Goal: Task Accomplishment & Management: Manage account settings

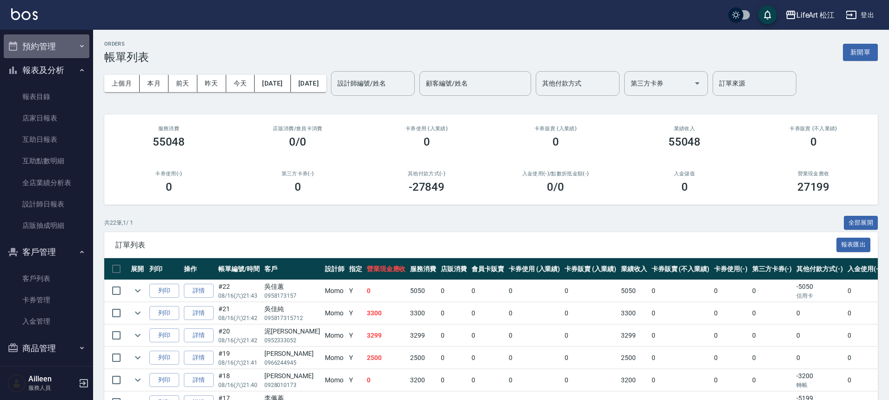
click at [56, 48] on button "預約管理" at bounding box center [47, 46] width 86 height 24
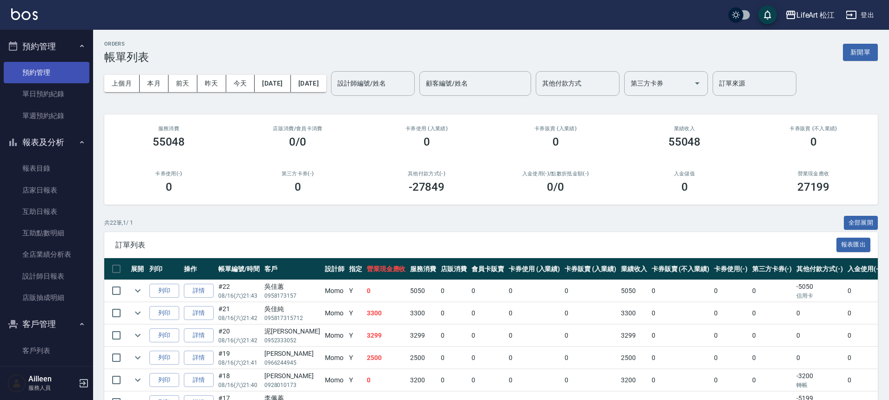
click at [46, 77] on link "預約管理" at bounding box center [47, 72] width 86 height 21
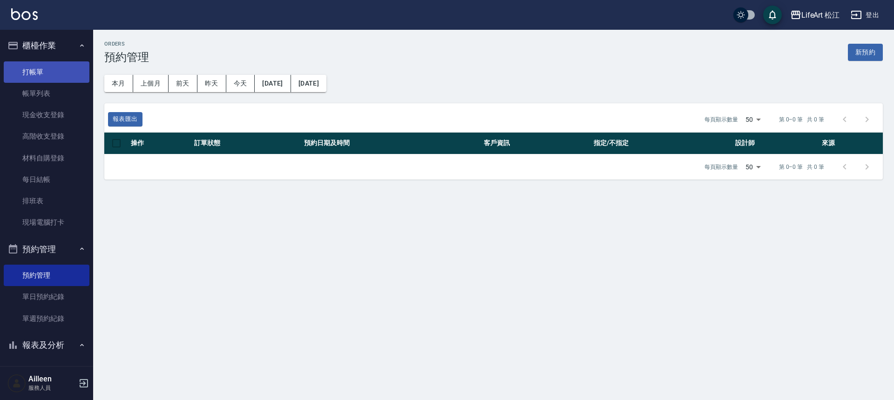
click at [65, 65] on link "打帳單" at bounding box center [47, 71] width 86 height 21
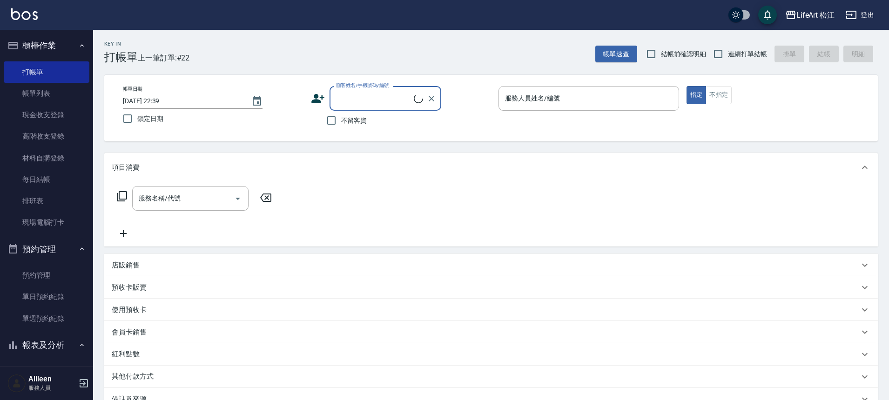
click at [378, 96] on input "顧客姓名/手機號碼/編號" at bounding box center [374, 98] width 80 height 16
click at [377, 122] on li "[PERSON_NAME]/0955881215/" at bounding box center [386, 122] width 112 height 15
type input "[PERSON_NAME]/0955881215/"
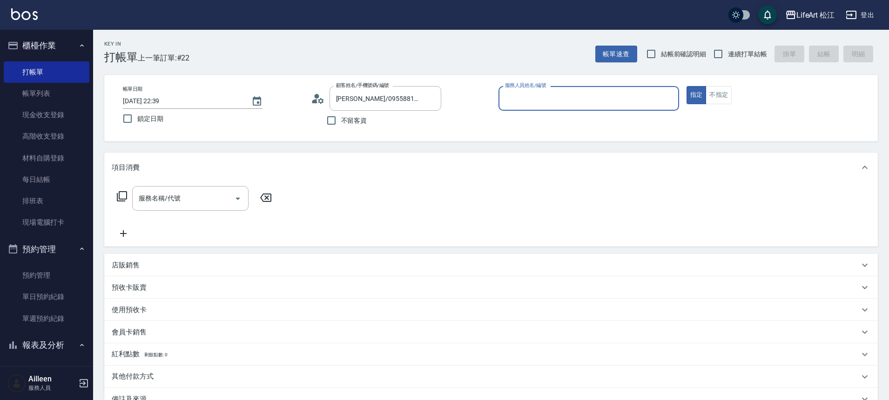
type input "Lego(無代號)"
click at [227, 203] on input "服務名稱/代號" at bounding box center [183, 198] width 94 height 16
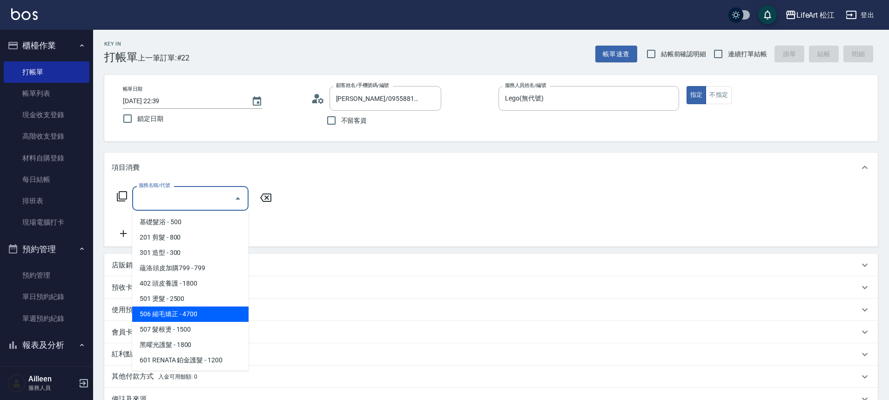
click at [176, 319] on span "506 縮毛矯正 - 4700" at bounding box center [190, 314] width 116 height 15
type input "506 縮毛矯正 (506)"
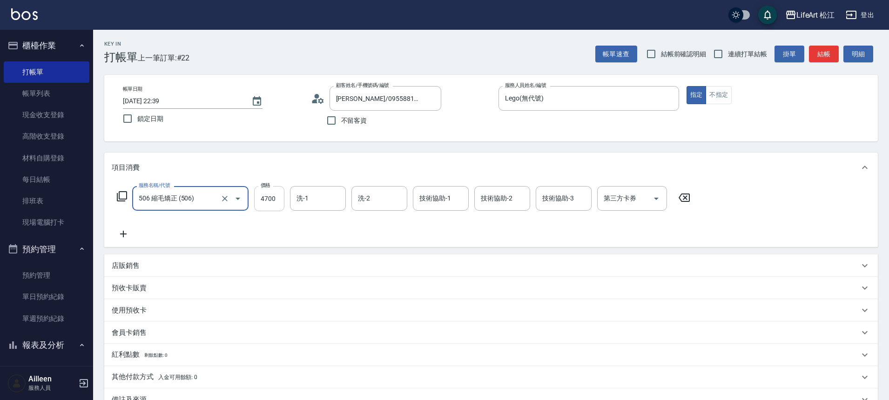
click at [270, 196] on input "4700" at bounding box center [269, 198] width 30 height 25
type input "1500"
click at [132, 234] on icon at bounding box center [123, 234] width 23 height 11
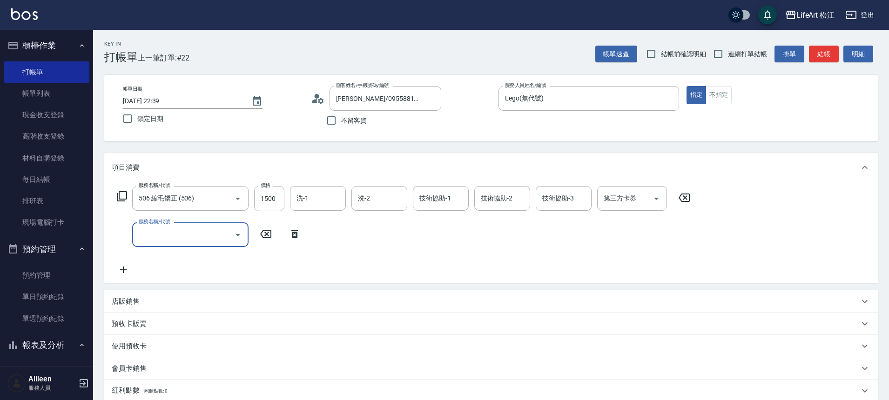
click at [195, 235] on input "服務名稱/代號" at bounding box center [183, 235] width 94 height 16
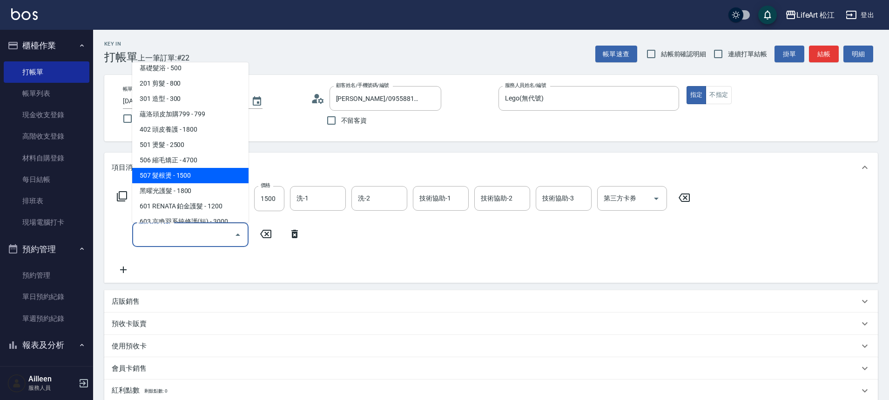
scroll to position [101, 0]
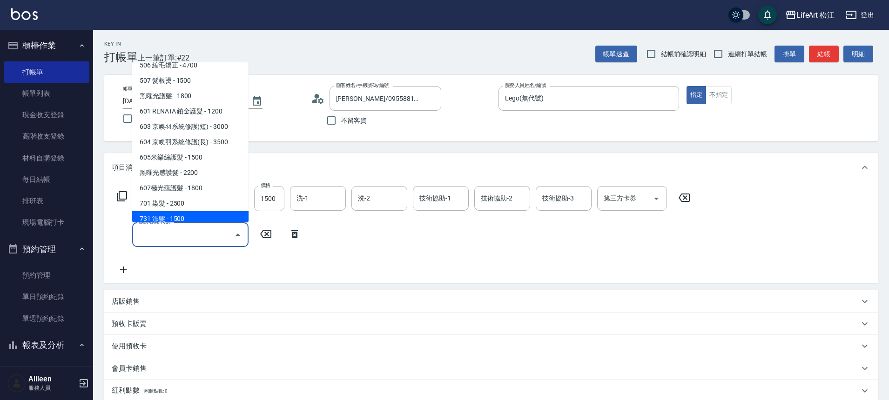
click at [197, 211] on span "731 漂髮 - 1500" at bounding box center [190, 218] width 116 height 15
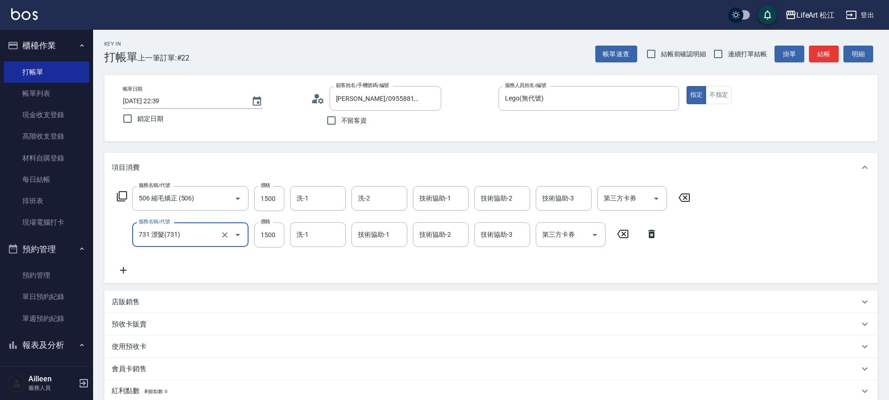
click at [247, 235] on div "731 漂髮(731) 服務名稱/代號" at bounding box center [190, 235] width 116 height 25
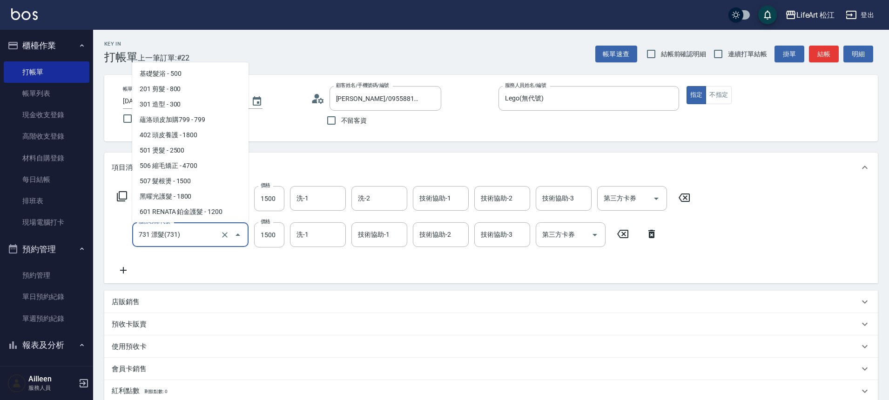
scroll to position [105, 0]
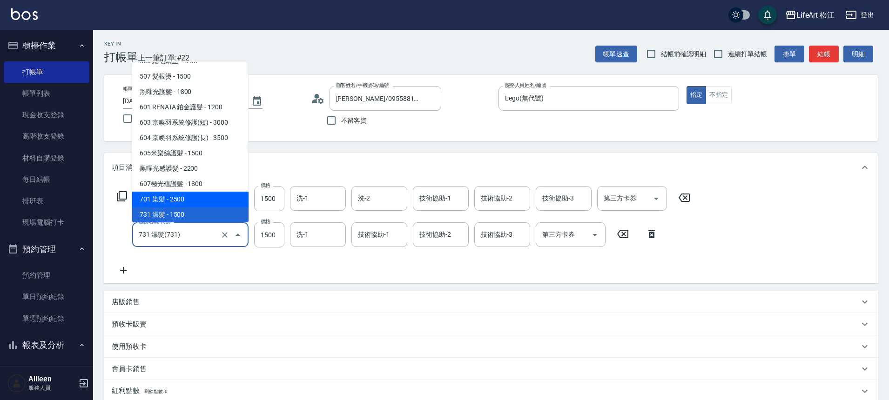
click at [218, 201] on span "701 染髮 - 2500" at bounding box center [190, 199] width 116 height 15
type input "701 染髮(701)"
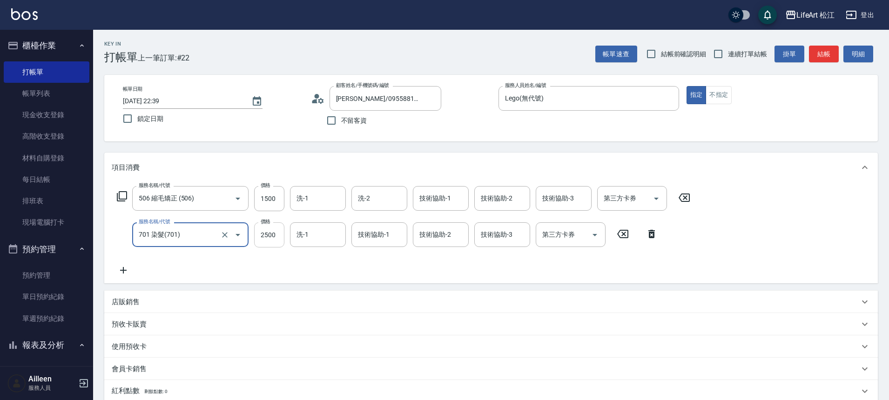
click at [255, 236] on input "2500" at bounding box center [269, 235] width 30 height 25
type input "1800"
click at [128, 269] on icon at bounding box center [123, 270] width 23 height 11
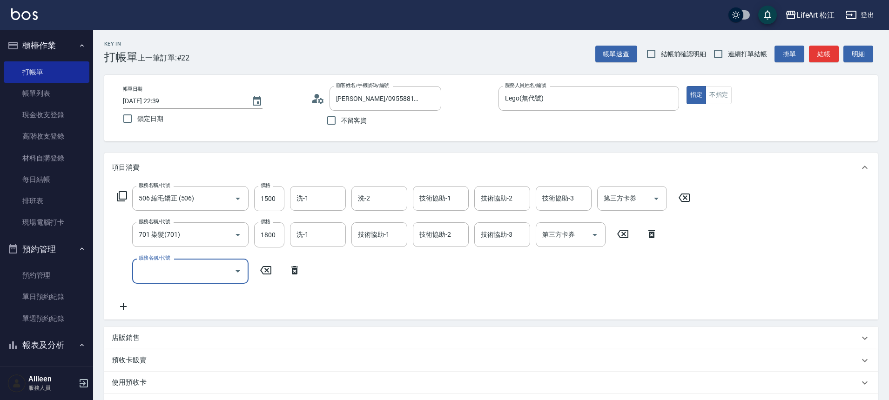
click at [191, 269] on input "服務名稱/代號" at bounding box center [183, 271] width 94 height 16
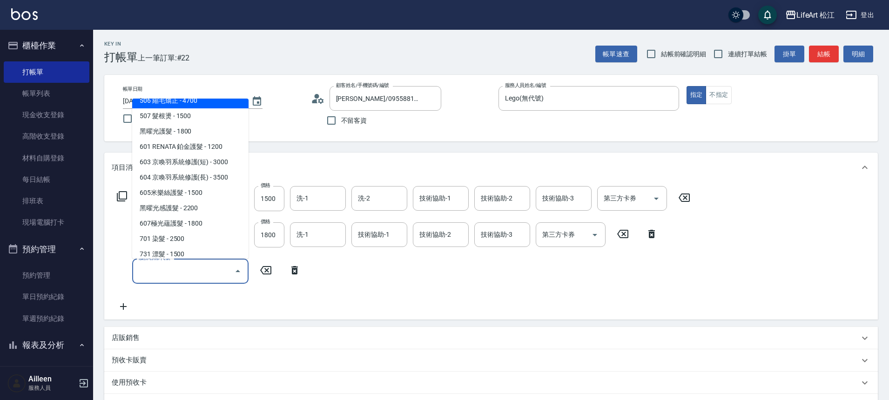
scroll to position [124, 0]
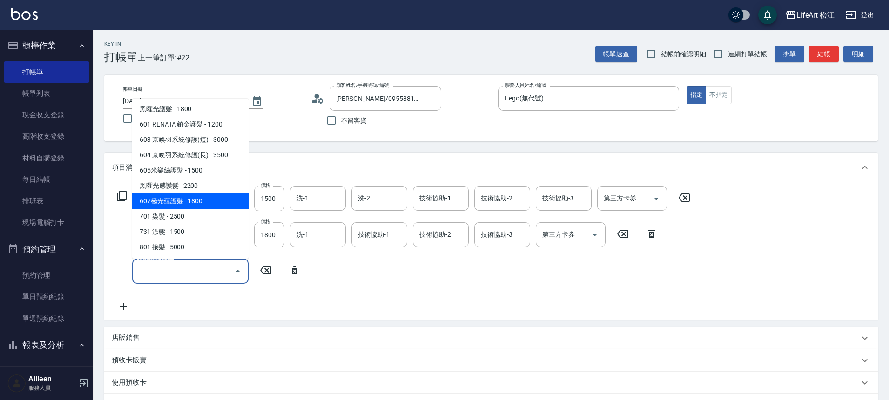
click at [203, 201] on span "607極光蘊護髮 - 1800" at bounding box center [190, 201] width 116 height 15
type input "607極光蘊護髮(607)"
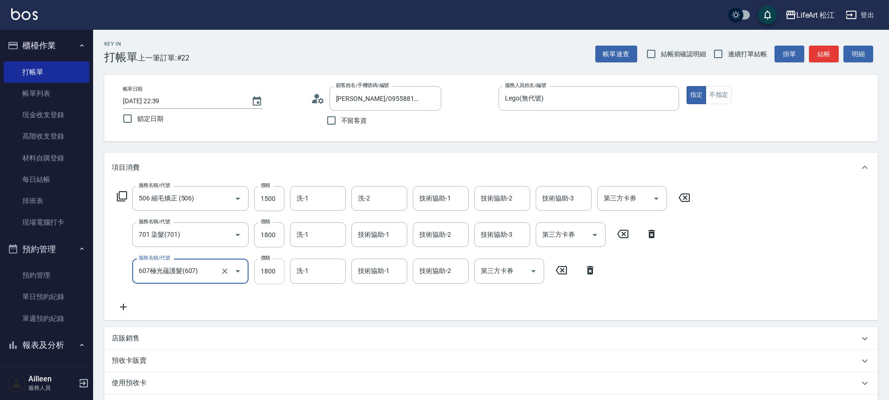
click at [267, 274] on input "1800" at bounding box center [269, 271] width 30 height 25
type input "2200"
click at [327, 241] on input "洗-1" at bounding box center [317, 235] width 47 height 16
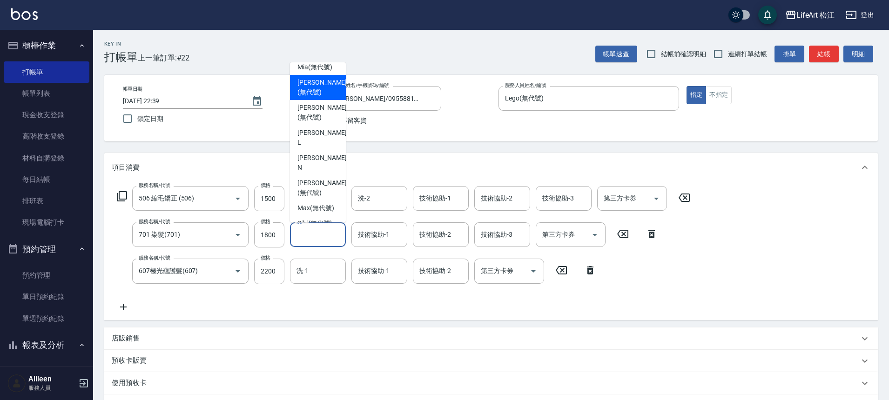
scroll to position [0, 0]
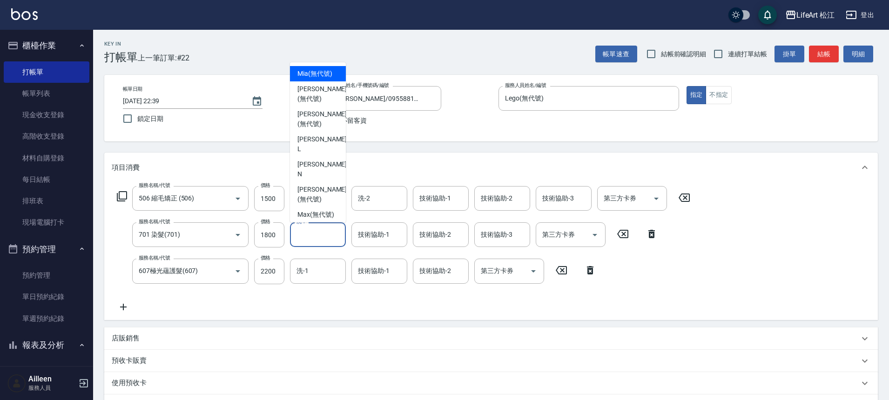
click at [323, 72] on span "Mia (無代號)" at bounding box center [314, 74] width 35 height 10
type input "Mia(無代號)"
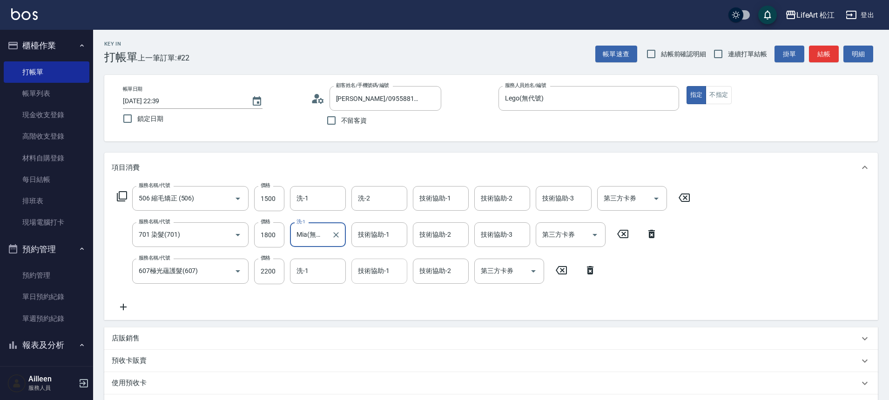
click at [372, 269] on div "技術協助-1 技術協助-1" at bounding box center [379, 271] width 56 height 25
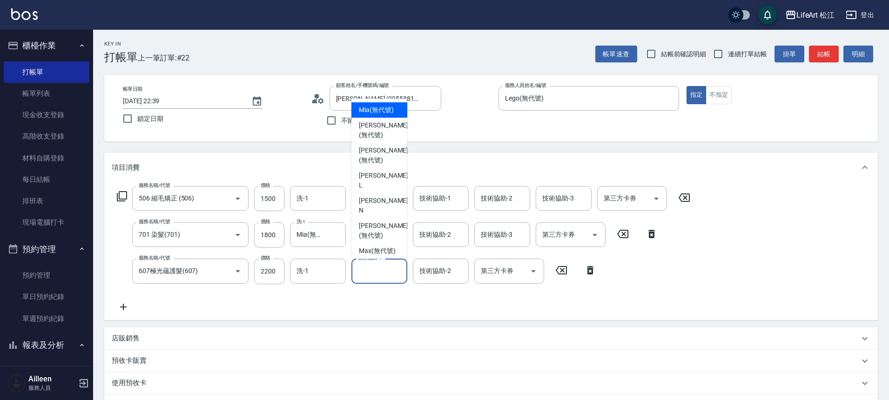
click at [391, 111] on span "Mia (無代號)" at bounding box center [376, 110] width 35 height 10
type input "Mia(無代號)"
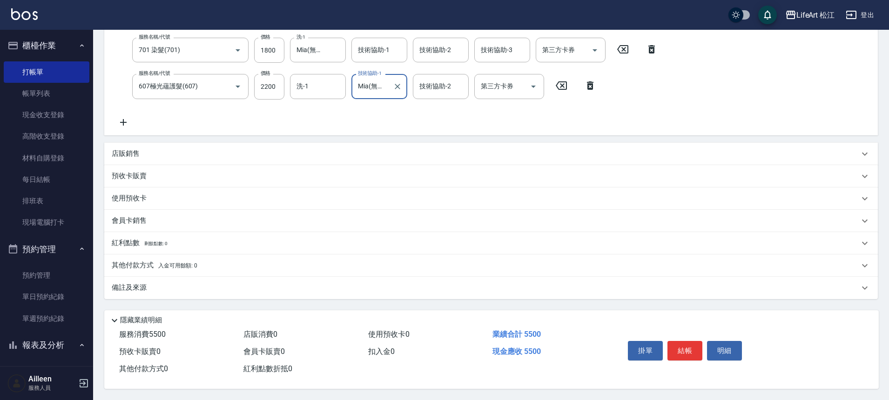
scroll to position [189, 0]
click at [144, 284] on p "備註及來源" at bounding box center [129, 288] width 35 height 10
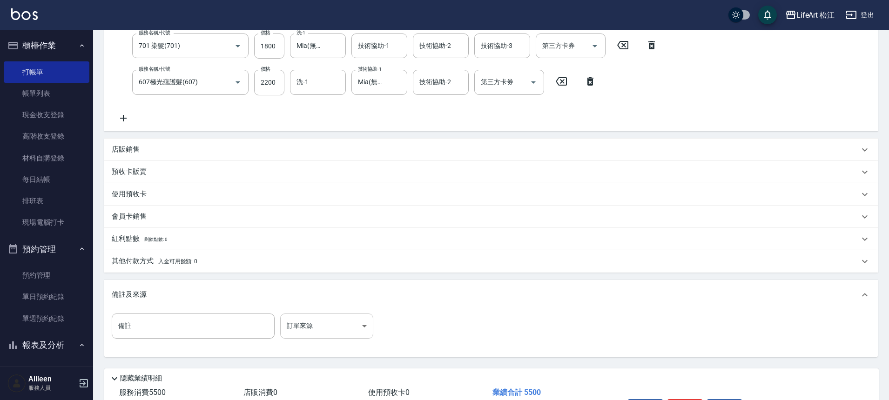
click at [295, 318] on body "LifeArt 松江 登出 櫃檯作業 打帳單 帳單列表 現金收支登錄 高階收支登錄 材料自購登錄 每日結帳 排班表 現場電腦打卡 預約管理 預約管理 單日預約…" at bounding box center [444, 135] width 889 height 648
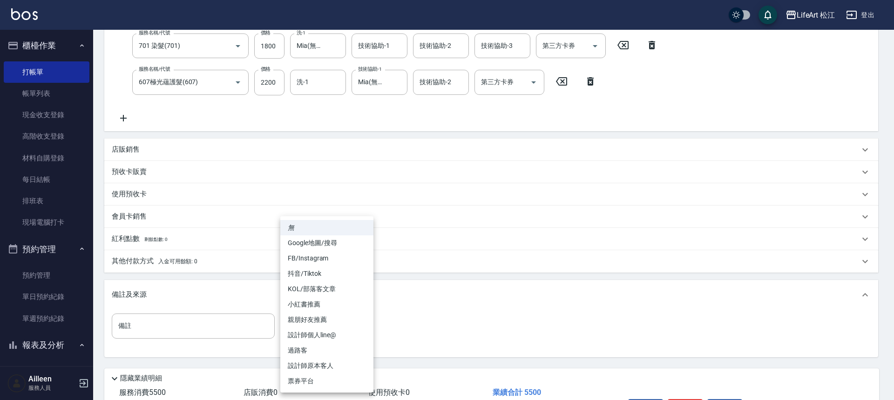
click at [315, 260] on li "FB/Instagram" at bounding box center [326, 258] width 93 height 15
type input "FB/Instagram"
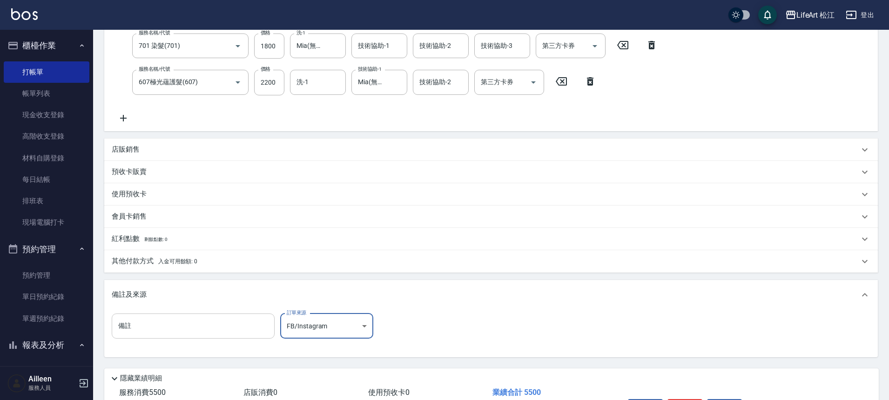
click at [196, 337] on input "備註" at bounding box center [193, 326] width 163 height 25
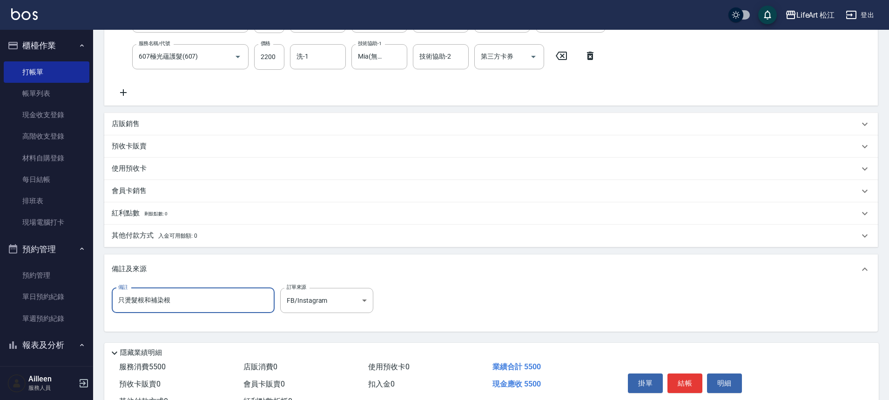
scroll to position [251, 0]
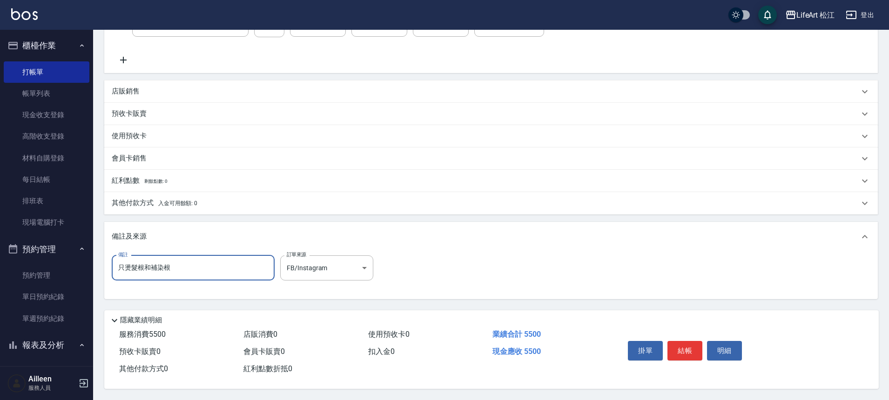
type input "只燙髮根和補染根"
click at [136, 202] on p "其他付款方式 入金可用餘額: 0" at bounding box center [155, 203] width 86 height 10
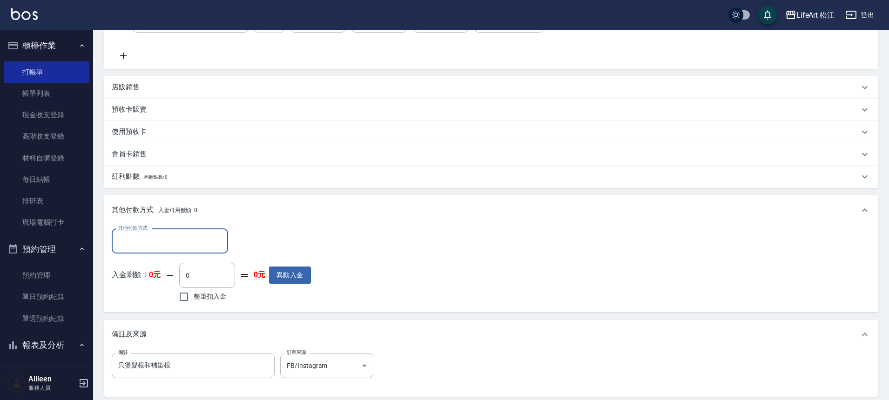
scroll to position [0, 0]
click at [150, 244] on input "其他付款方式" at bounding box center [170, 241] width 108 height 16
click at [155, 314] on span "LinePay" at bounding box center [170, 311] width 116 height 15
type input "LinePay"
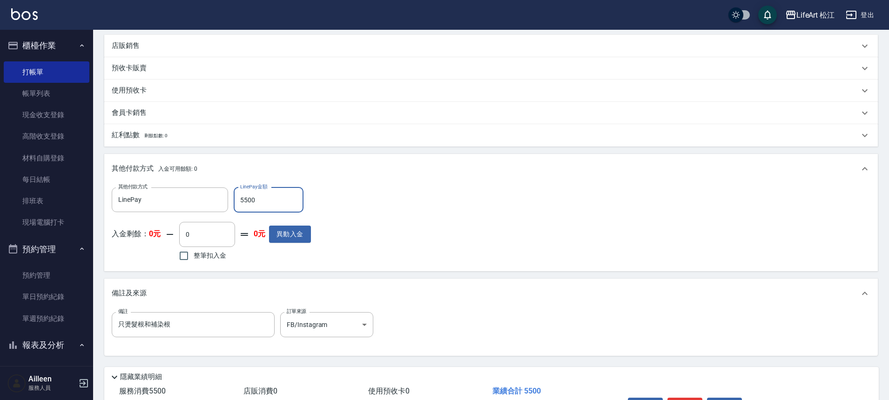
scroll to position [354, 0]
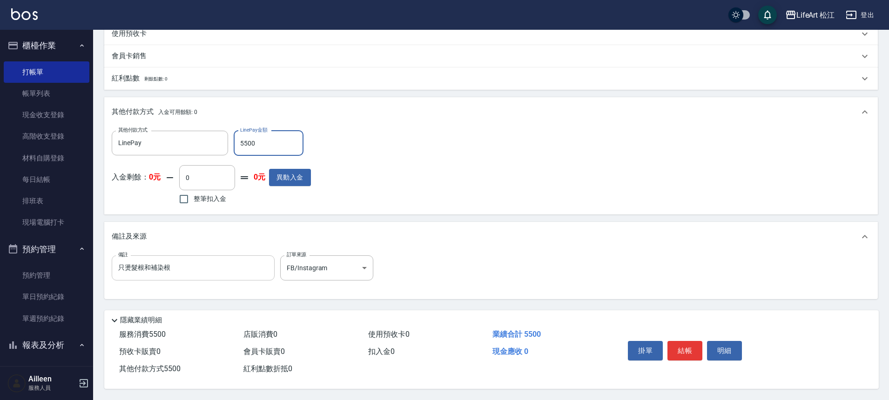
type input "5500"
click at [203, 270] on input "只燙髮根和補染根" at bounding box center [193, 268] width 163 height 25
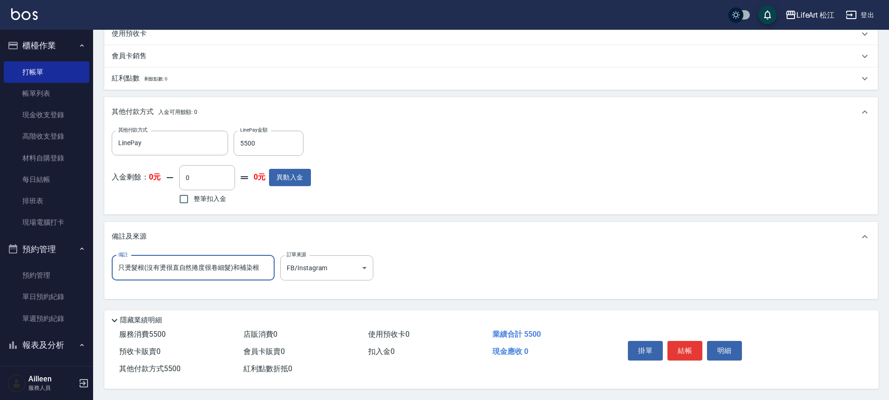
type input "只燙髮根(沒有燙很直自然捲度很卷細髮)和補染根"
click at [684, 348] on button "結帳" at bounding box center [685, 351] width 35 height 20
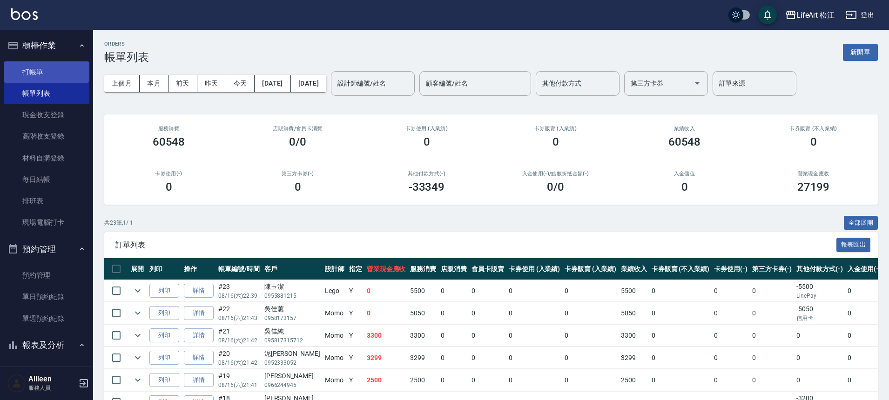
click at [62, 72] on link "打帳單" at bounding box center [47, 71] width 86 height 21
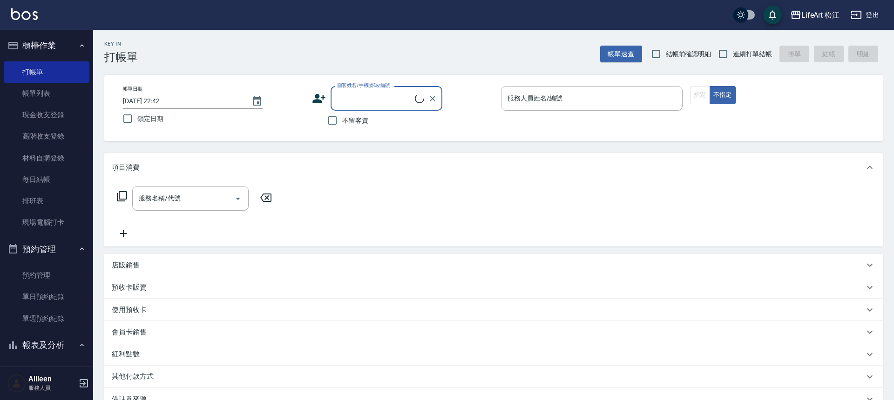
click at [351, 89] on div "顧客姓名/手機號碼/編號" at bounding box center [387, 98] width 112 height 25
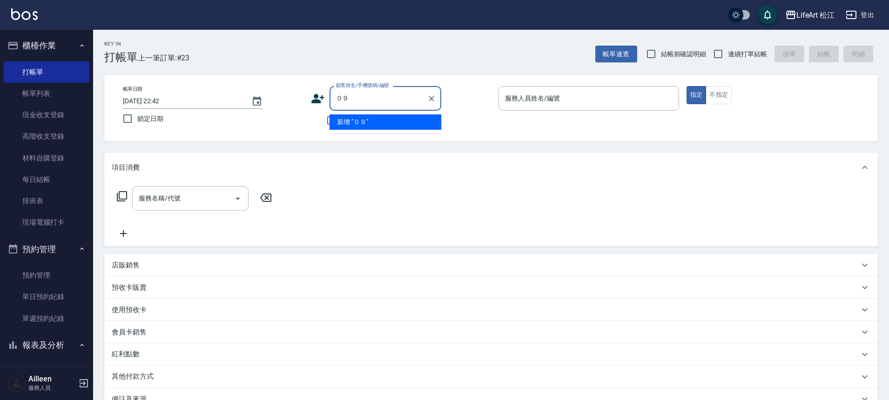
type input "０"
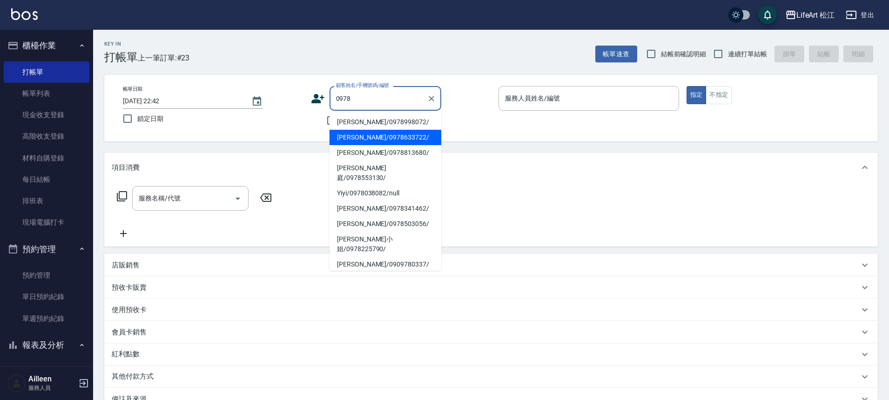
click at [341, 133] on li "[PERSON_NAME]/0978633722/" at bounding box center [386, 137] width 112 height 15
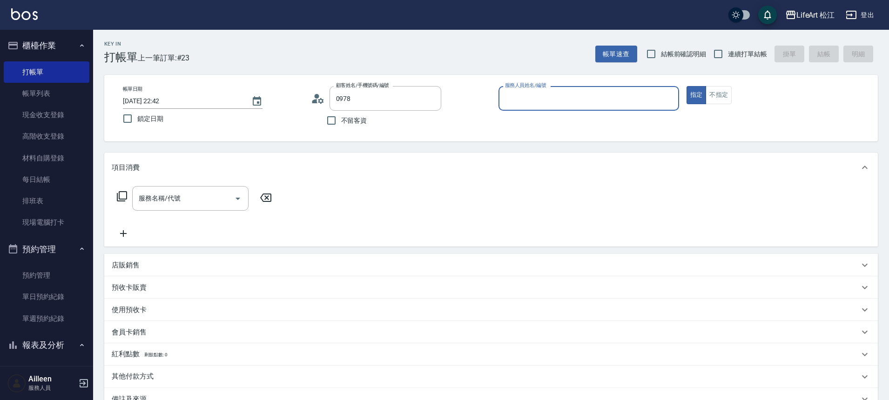
type input "[PERSON_NAME]/0978633722/"
type input "Lego(無代號)"
click at [215, 208] on div "服務名稱/代號" at bounding box center [190, 198] width 116 height 25
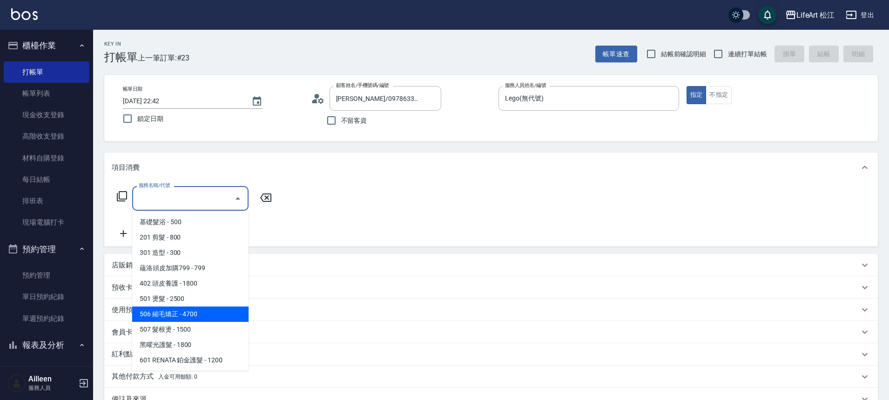
scroll to position [2, 0]
click at [195, 311] on span "506 縮毛矯正 - 4700" at bounding box center [190, 312] width 116 height 15
type input "506 縮毛矯正 (506)"
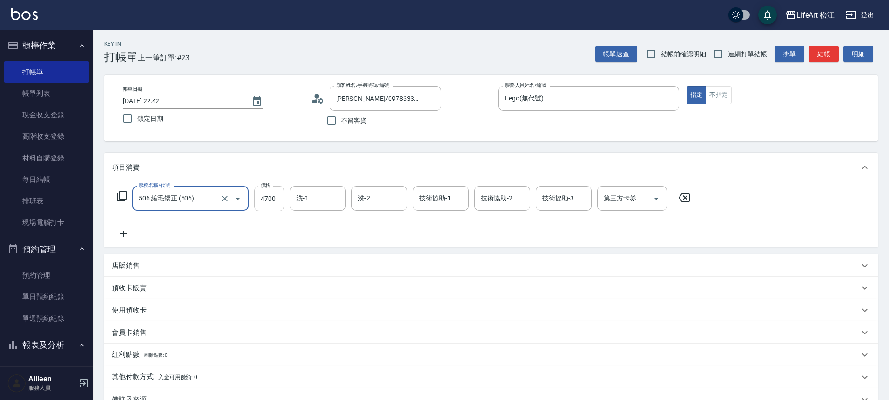
click at [268, 197] on input "4700" at bounding box center [269, 198] width 30 height 25
type input "1500"
click at [124, 236] on icon at bounding box center [123, 234] width 23 height 11
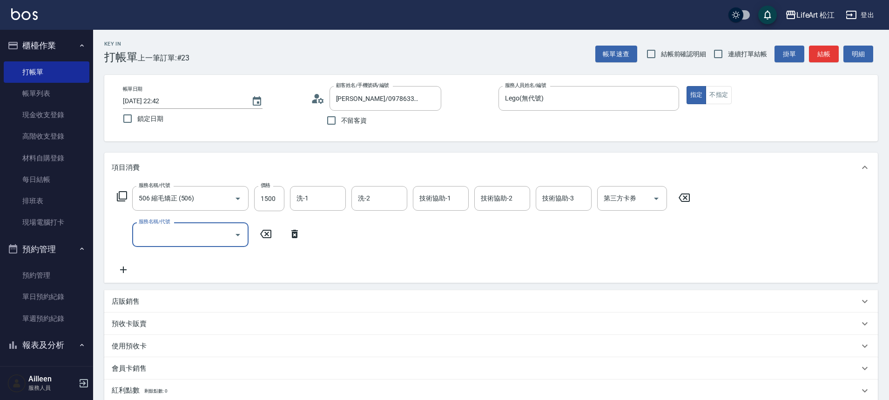
click at [176, 231] on input "服務名稱/代號" at bounding box center [183, 235] width 94 height 16
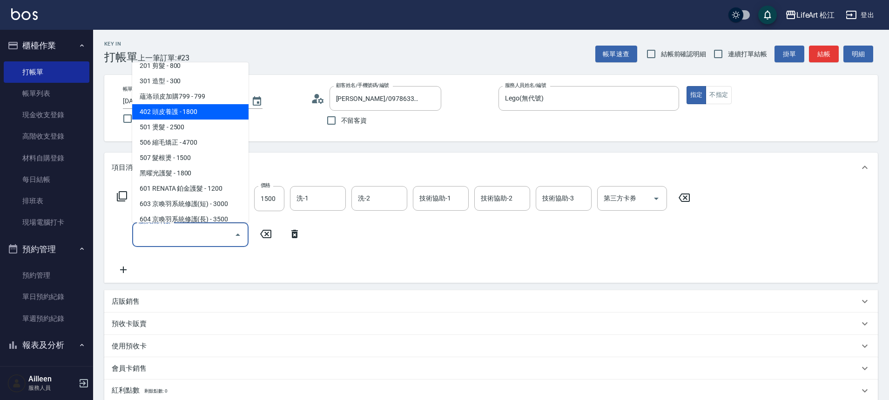
scroll to position [39, 0]
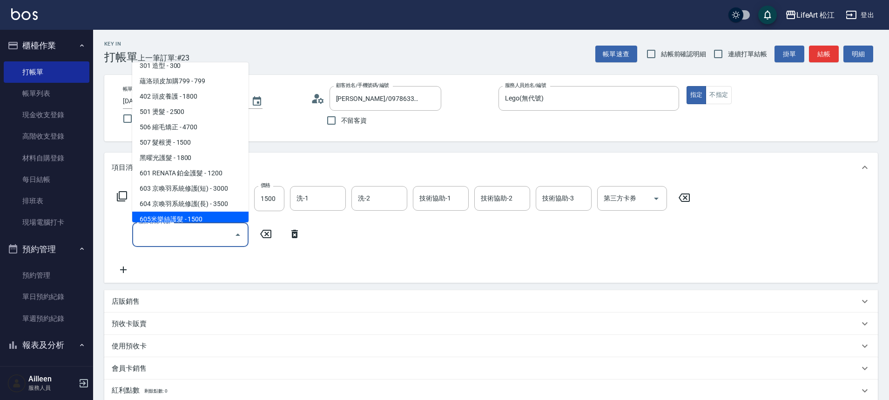
click at [184, 223] on div "服務名稱/代號" at bounding box center [190, 235] width 116 height 25
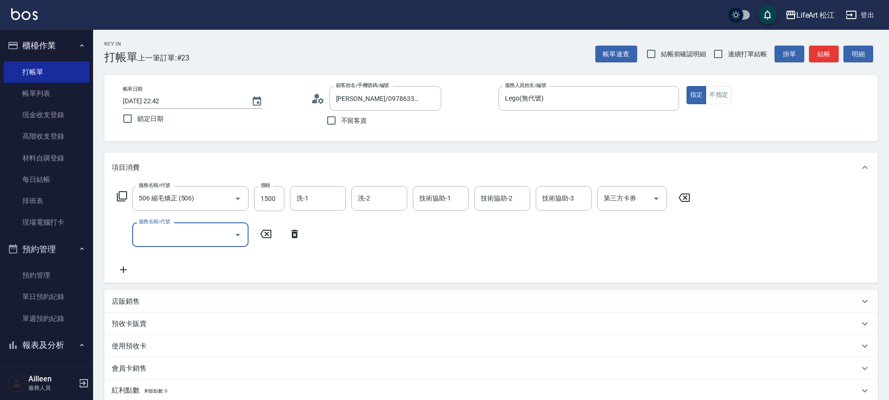
click at [195, 231] on input "服務名稱/代號" at bounding box center [183, 235] width 94 height 16
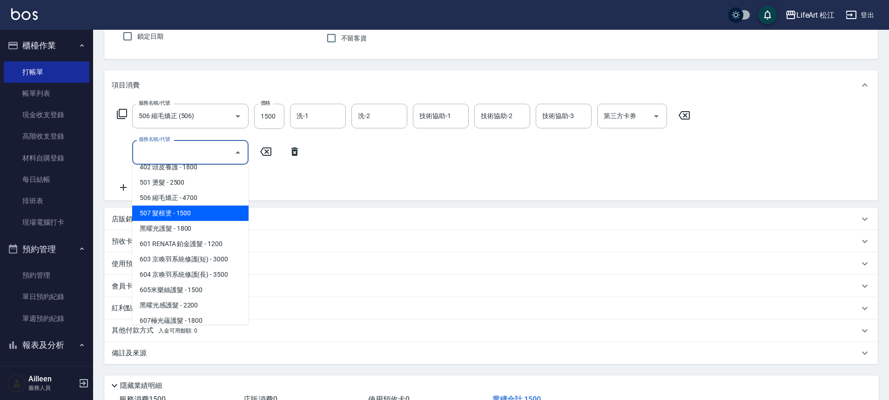
scroll to position [72, 0]
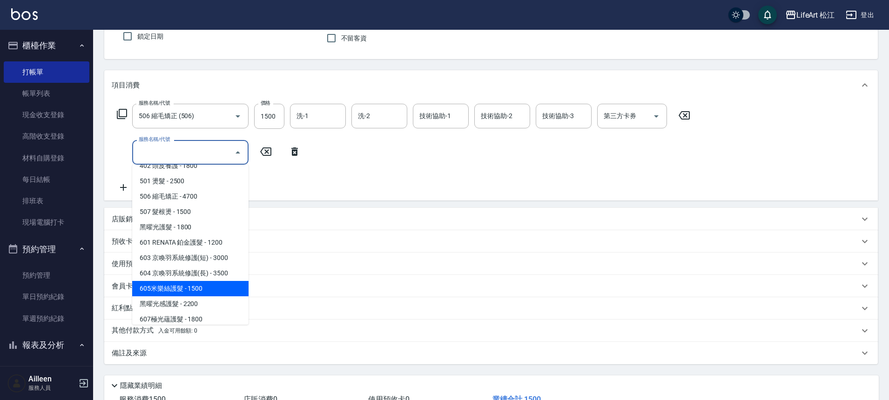
click at [197, 284] on span "605米樂絲護髮 - 1500" at bounding box center [190, 288] width 116 height 15
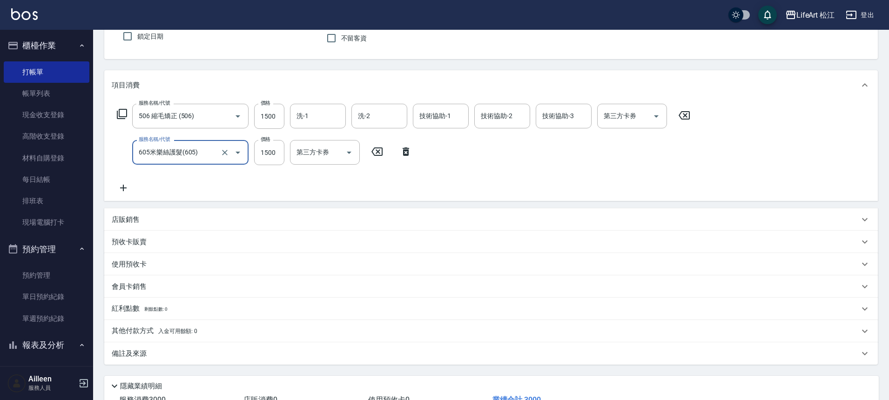
type input "605米樂絲護髮(605)"
click at [297, 151] on div "洗-1 洗-1" at bounding box center [318, 152] width 56 height 25
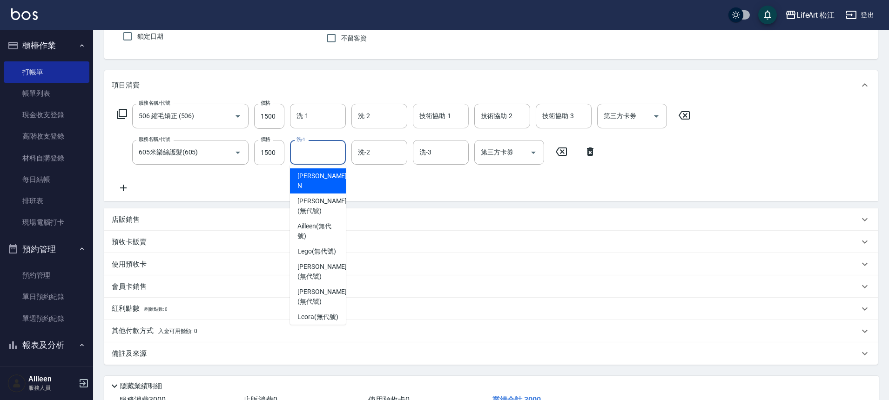
click at [425, 127] on div "技術協助-1" at bounding box center [441, 116] width 56 height 25
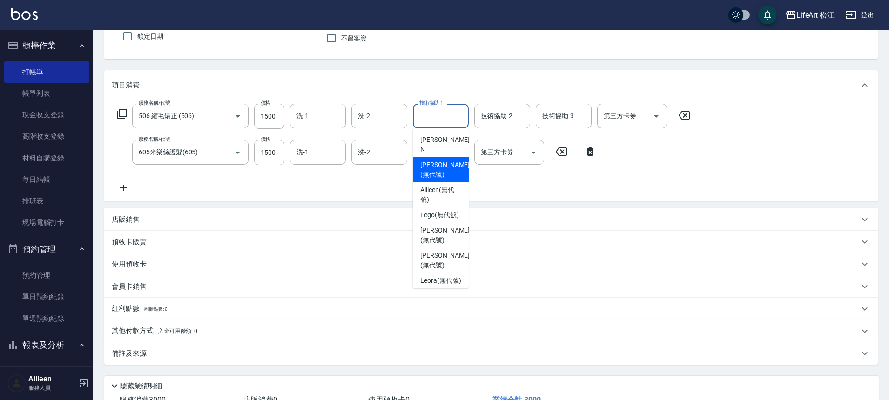
scroll to position [5, 0]
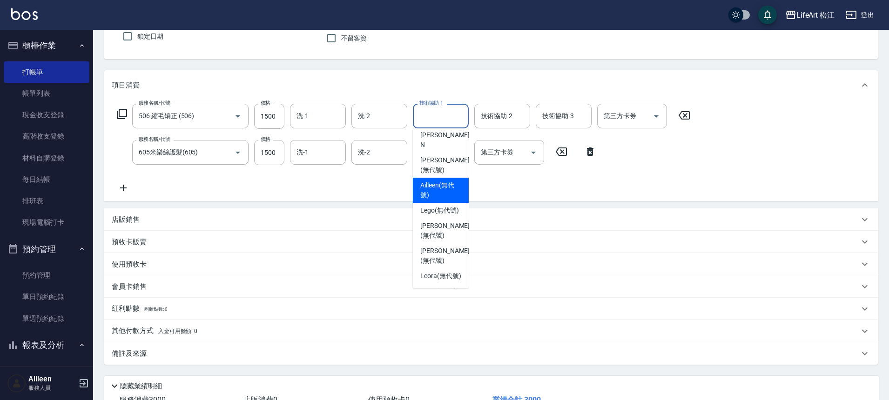
click at [451, 181] on span "Ailleen (無代號)" at bounding box center [440, 191] width 41 height 20
type input "Ailleen(無代號)"
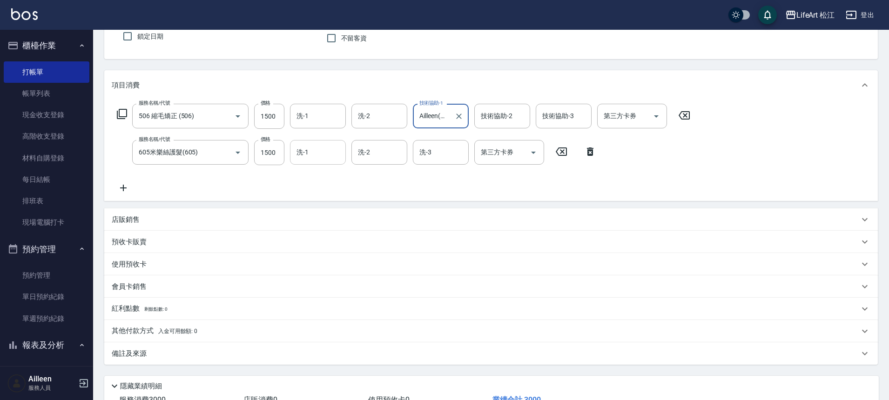
click at [331, 151] on input "洗-1" at bounding box center [317, 152] width 47 height 16
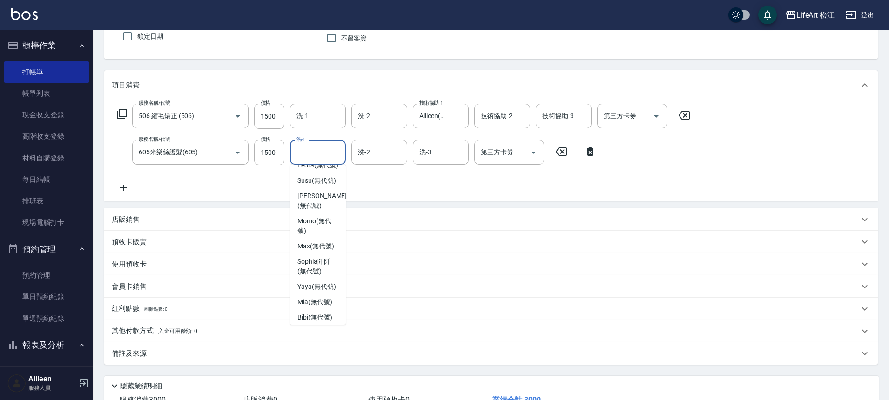
scroll to position [142, 0]
click at [320, 196] on span "Susu (無代號)" at bounding box center [316, 191] width 39 height 10
type input "Susu(無代號)"
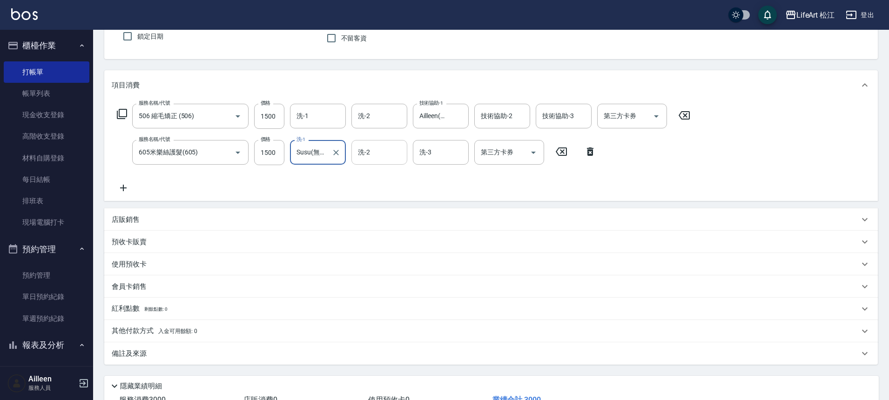
click at [378, 155] on input "洗-2" at bounding box center [379, 152] width 47 height 16
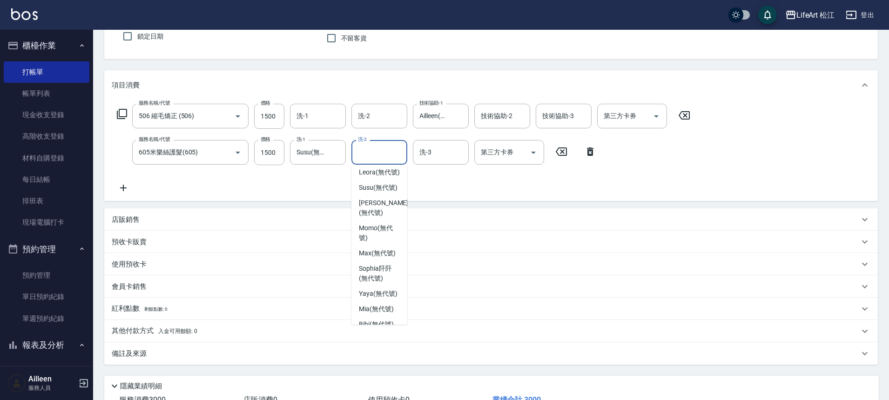
scroll to position [226, 0]
click at [393, 253] on span "Mia (無代號)" at bounding box center [376, 248] width 35 height 10
type input "Mia(無代號)"
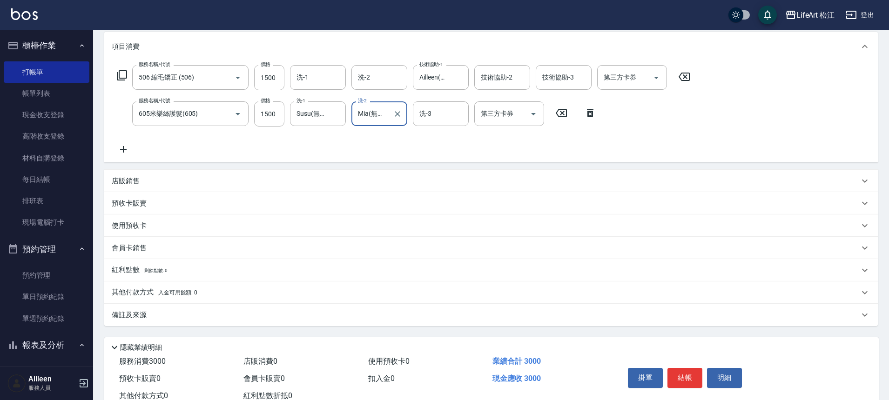
scroll to position [152, 0]
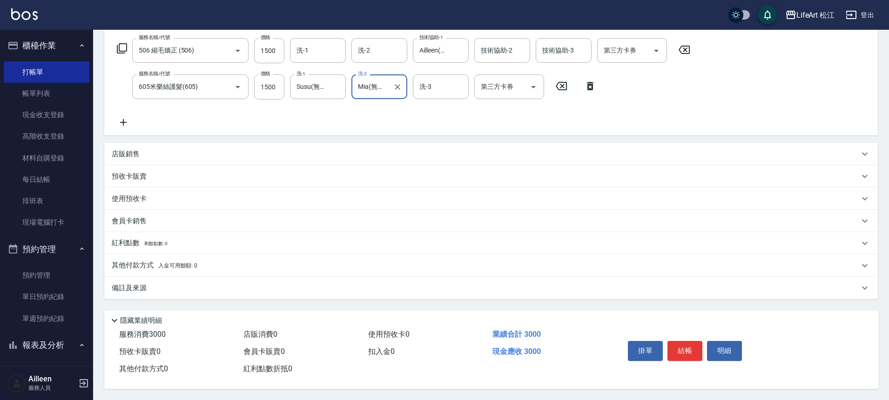
click at [142, 287] on p "備註及來源" at bounding box center [129, 289] width 35 height 10
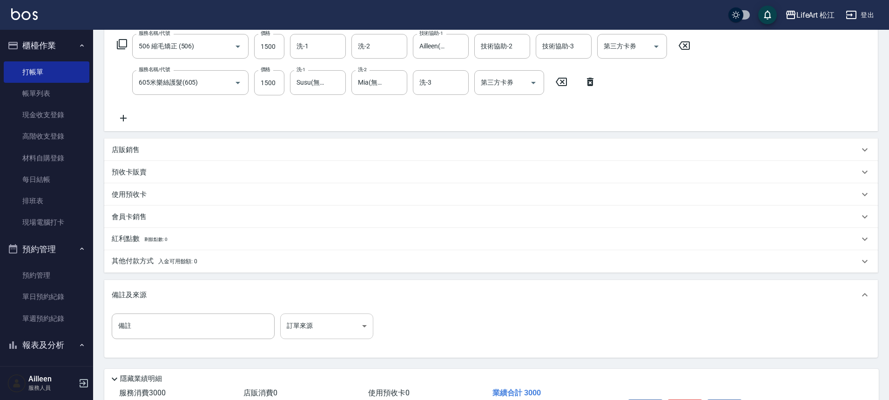
click at [315, 324] on body "LifeArt 松江 登出 櫃檯作業 打帳單 帳單列表 現金收支登錄 高階收支登錄 材料自購登錄 每日結帳 排班表 現場電腦打卡 預約管理 預約管理 單日預約…" at bounding box center [444, 153] width 889 height 611
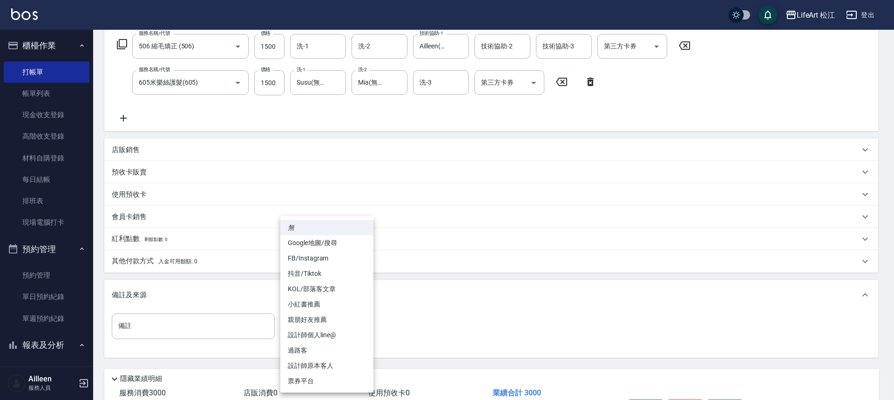
click at [321, 257] on li "FB/Instagram" at bounding box center [326, 258] width 93 height 15
type input "FB/Instagram"
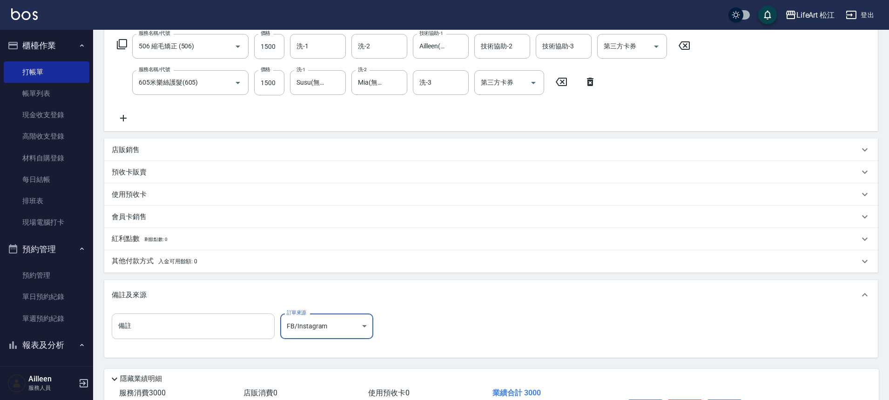
click at [205, 331] on input "備註" at bounding box center [193, 326] width 163 height 25
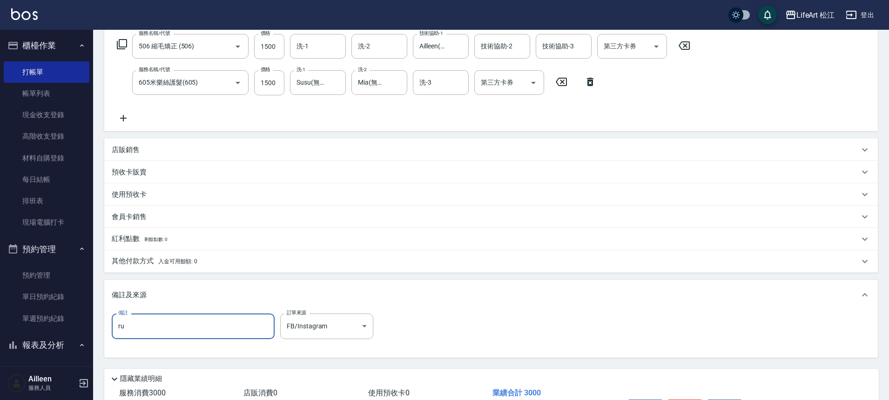
type input "r"
type input "z"
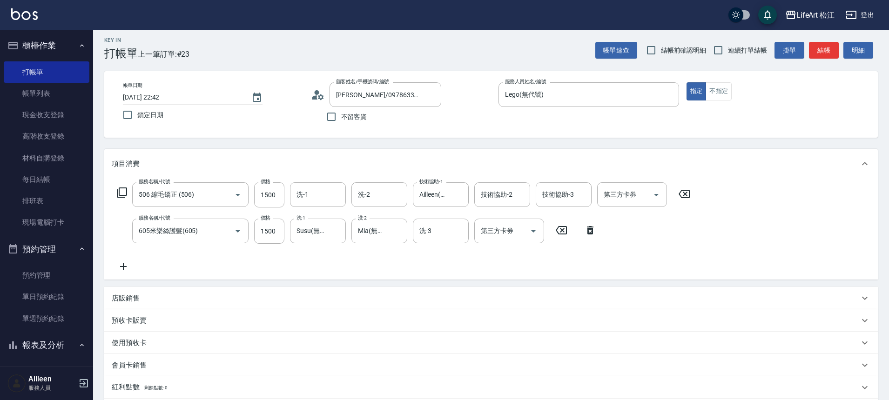
scroll to position [0, 0]
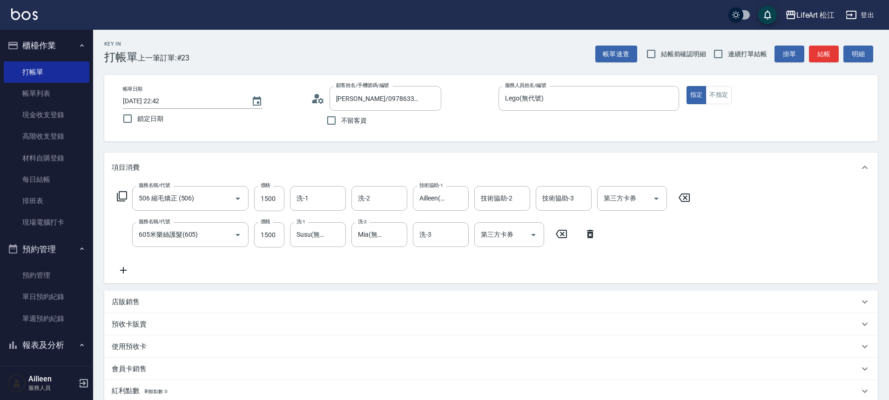
type input "髮尾保留ｃ弧度"
click at [318, 97] on icon at bounding box center [318, 99] width 14 height 14
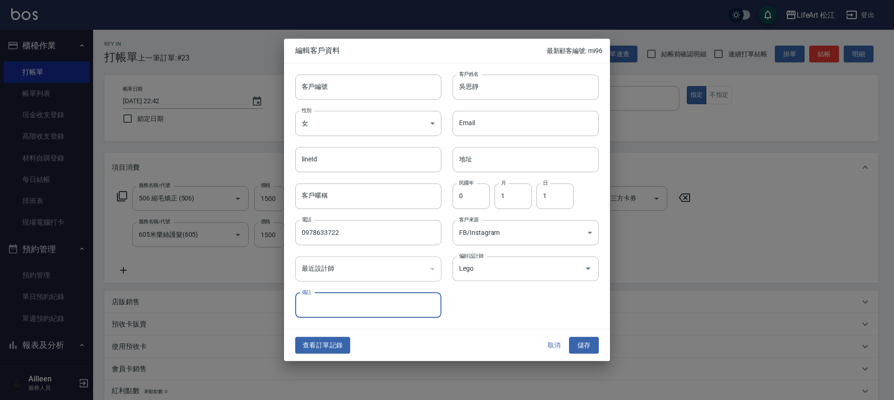
click at [394, 304] on input "備註" at bounding box center [368, 305] width 146 height 25
type input "嚐"
type input "藏"
type input "常進研究室食品研究師"
click at [579, 340] on button "儲存" at bounding box center [584, 345] width 30 height 17
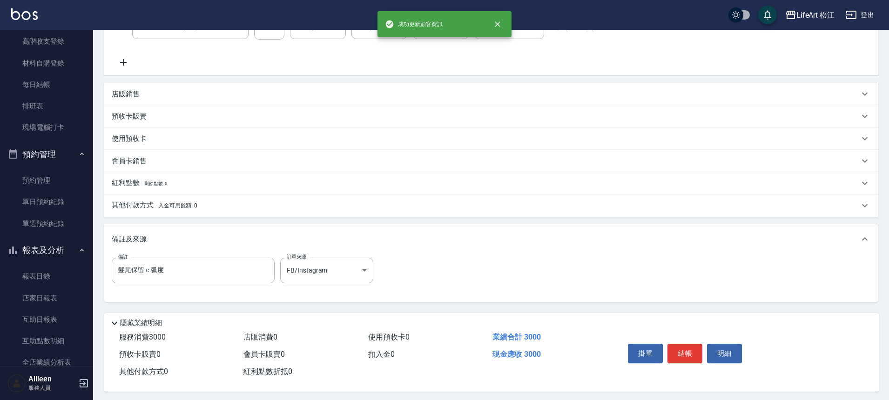
scroll to position [215, 0]
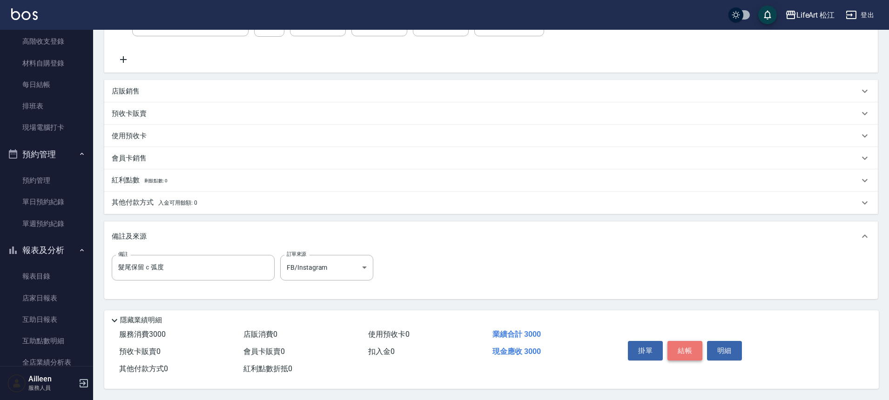
click at [691, 350] on button "結帳" at bounding box center [685, 351] width 35 height 20
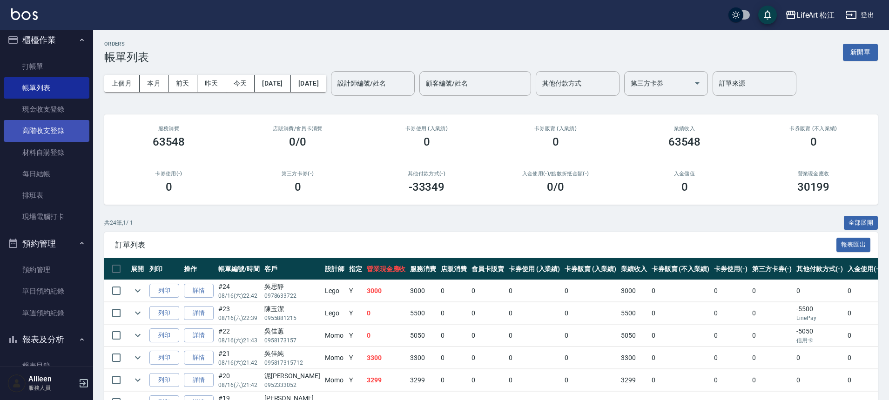
scroll to position [1, 0]
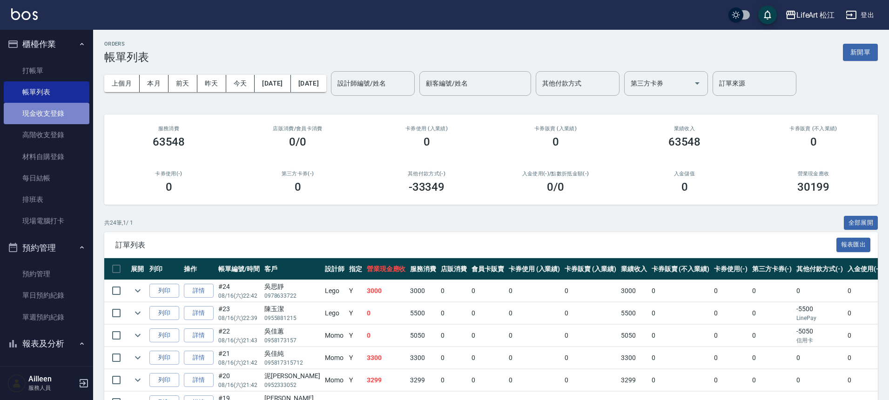
click at [52, 108] on link "現金收支登錄" at bounding box center [47, 113] width 86 height 21
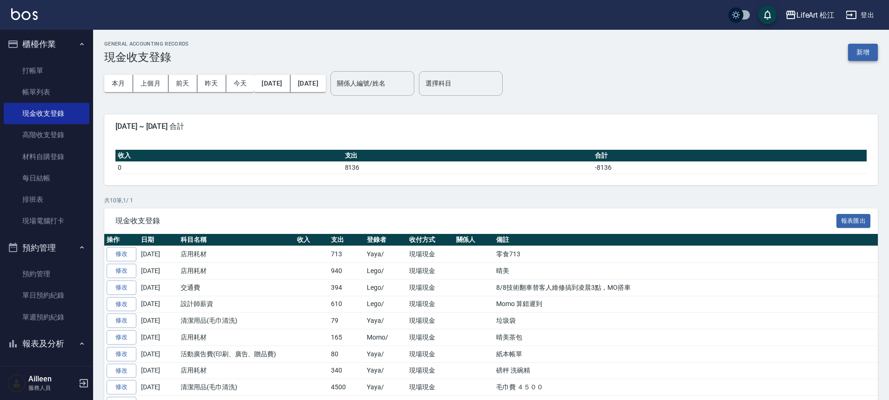
click at [866, 49] on button "新增" at bounding box center [863, 52] width 30 height 17
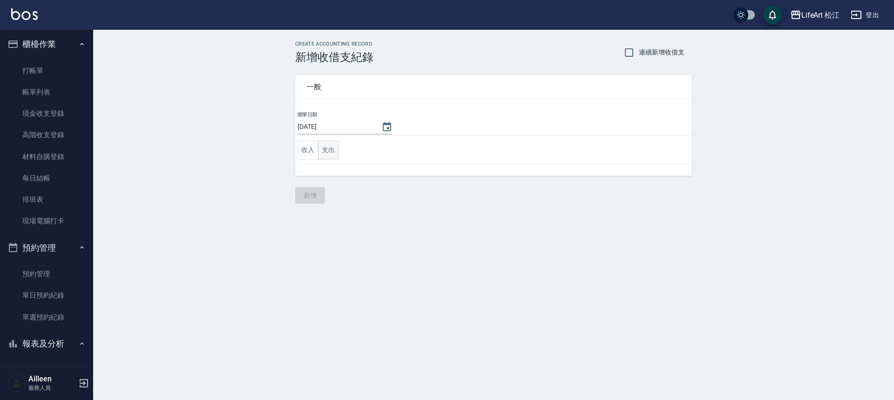
click at [332, 153] on button "支出" at bounding box center [328, 150] width 21 height 19
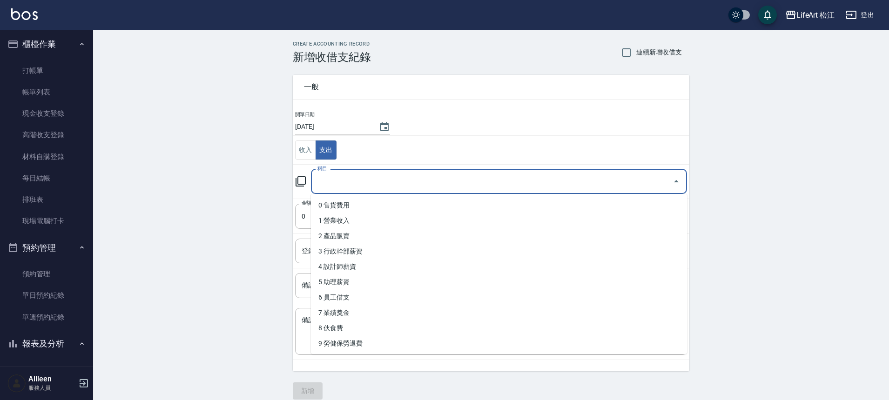
click at [336, 175] on input "科目" at bounding box center [492, 182] width 354 height 16
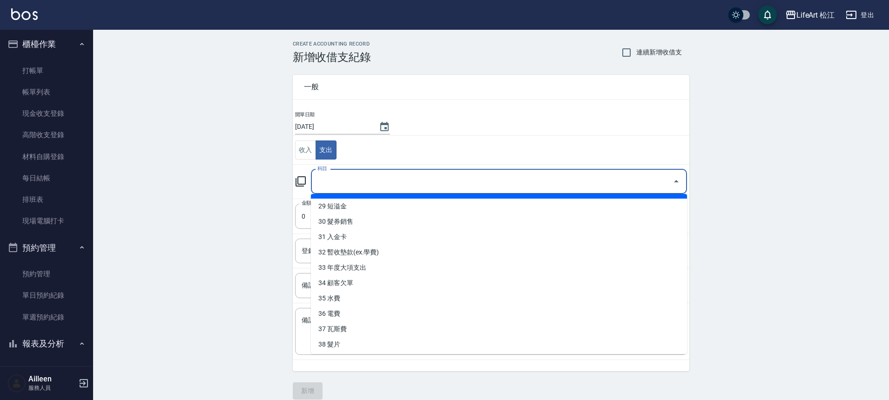
scroll to position [446, 0]
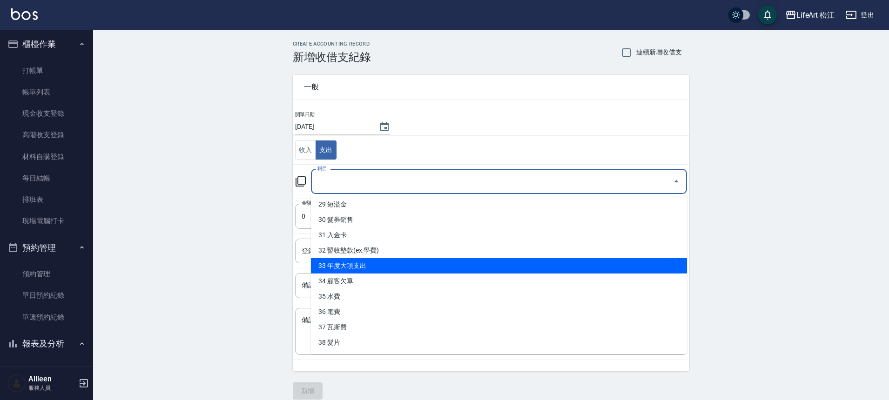
click at [233, 250] on div "CREATE ACCOUNTING RECORD 新增收借支紀錄 連續新增收借支 一般 開單日期 [DATE] 收入 支出 科目 科目 金額 0 金額 登錄者…" at bounding box center [491, 220] width 796 height 381
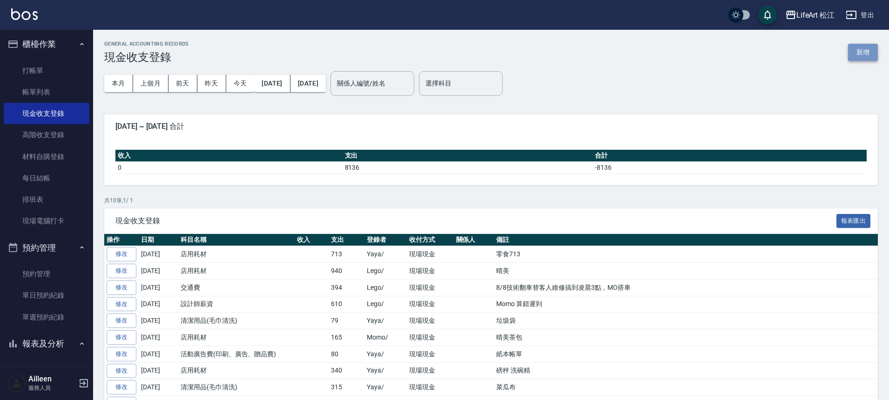
click at [864, 55] on button "新增" at bounding box center [863, 52] width 30 height 17
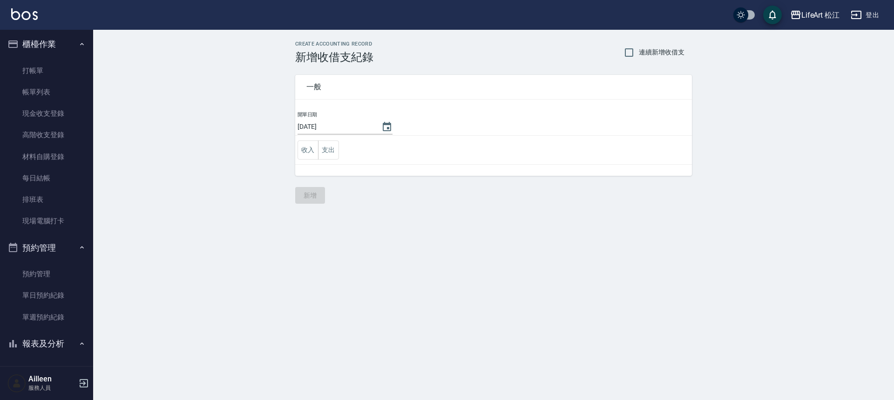
click at [340, 156] on td "收入 支出" at bounding box center [493, 150] width 397 height 29
click at [328, 153] on button "支出" at bounding box center [328, 150] width 21 height 19
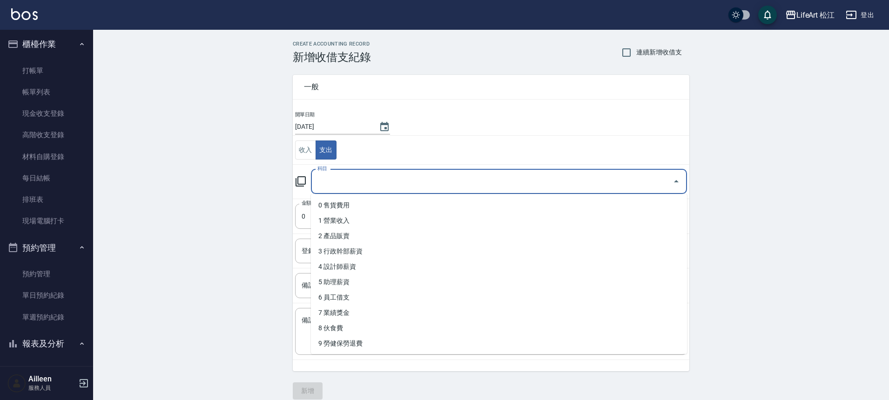
click at [363, 175] on input "科目" at bounding box center [492, 182] width 354 height 16
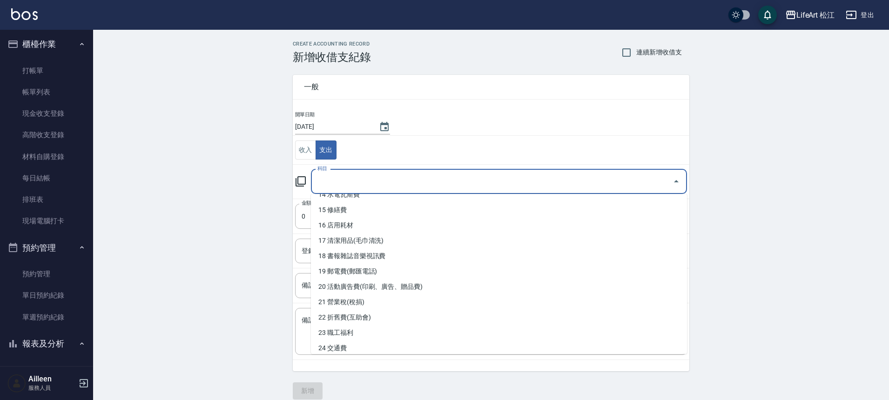
scroll to position [220, 0]
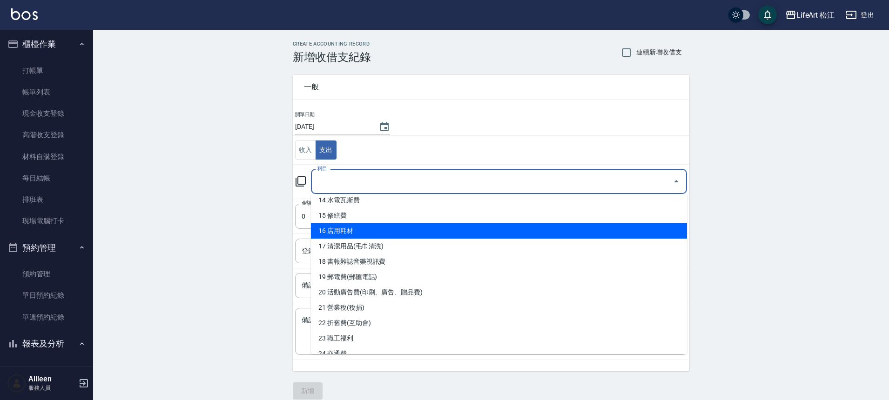
click at [318, 232] on li "16 店用耗材" at bounding box center [499, 230] width 376 height 15
type input "16 店用耗材"
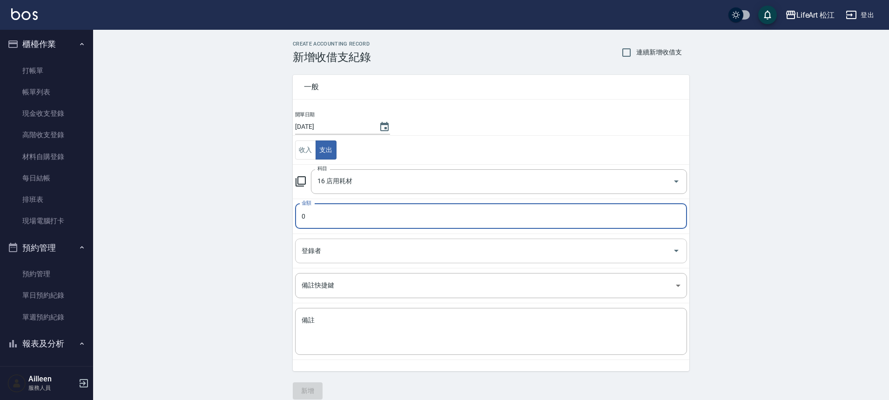
click at [326, 251] on input "登錄者" at bounding box center [484, 251] width 370 height 16
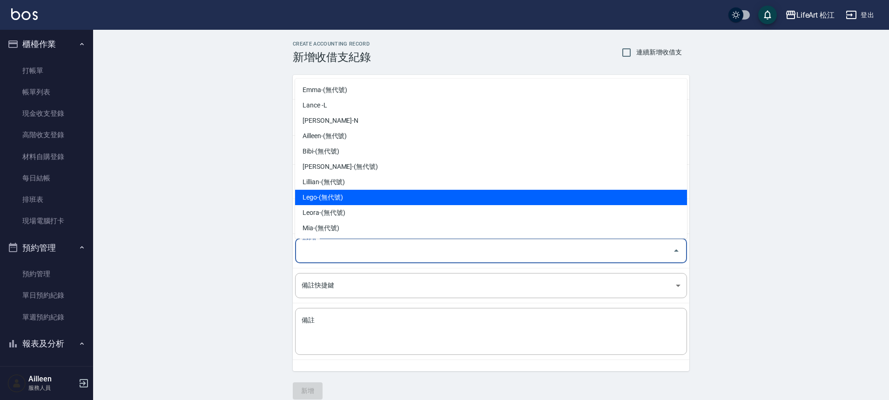
click at [328, 202] on li "Lego-(無代號)" at bounding box center [491, 197] width 392 height 15
type input "Lego-(無代號)"
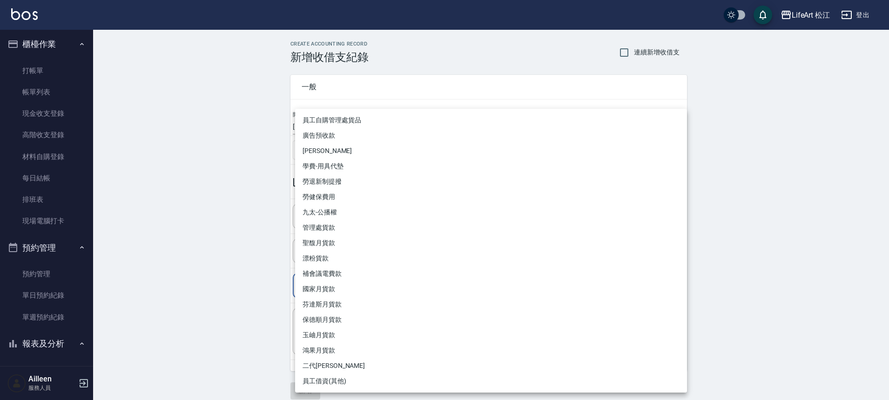
click at [338, 292] on body "LifeArt 松江 登出 櫃檯作業 打帳單 帳單列表 現金收支登錄 高階收支登錄 材料自購登錄 每日結帳 排班表 現場電腦打卡 預約管理 預約管理 單日預約…" at bounding box center [444, 205] width 889 height 411
click at [189, 316] on div at bounding box center [447, 200] width 894 height 400
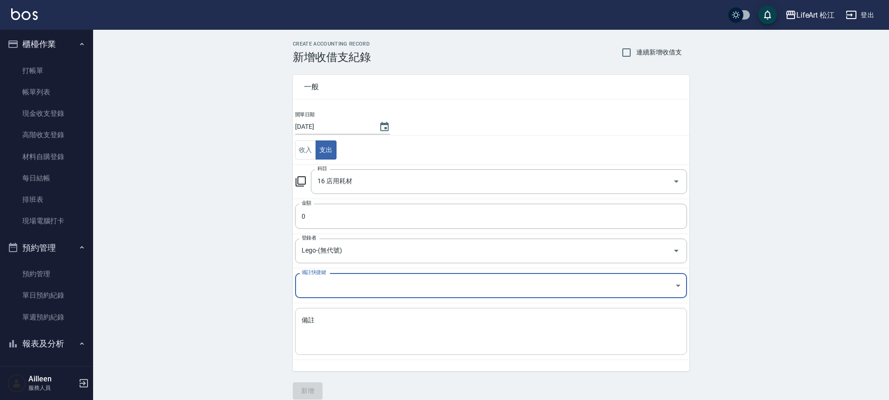
click at [332, 333] on textarea "備註" at bounding box center [491, 332] width 379 height 32
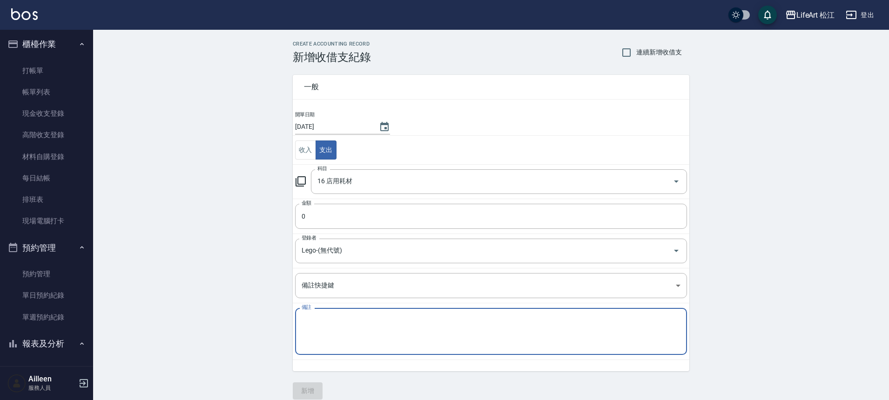
type textarea "f"
type textarea "g"
type textarea "ㄕ"
type textarea "晴美"
click at [312, 215] on input "0" at bounding box center [491, 216] width 392 height 25
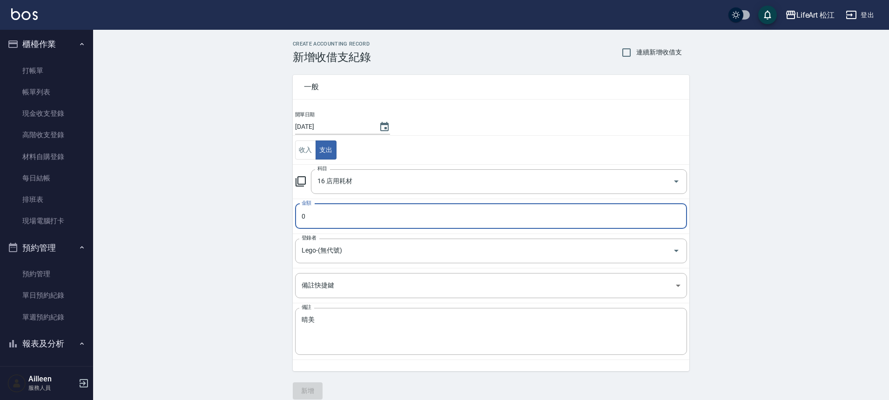
click at [312, 215] on input "0" at bounding box center [491, 216] width 392 height 25
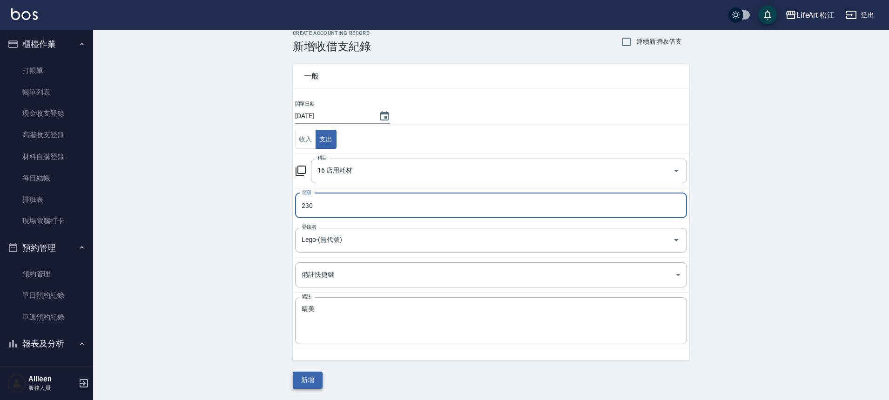
type input "230"
click at [316, 376] on button "新增" at bounding box center [308, 380] width 30 height 17
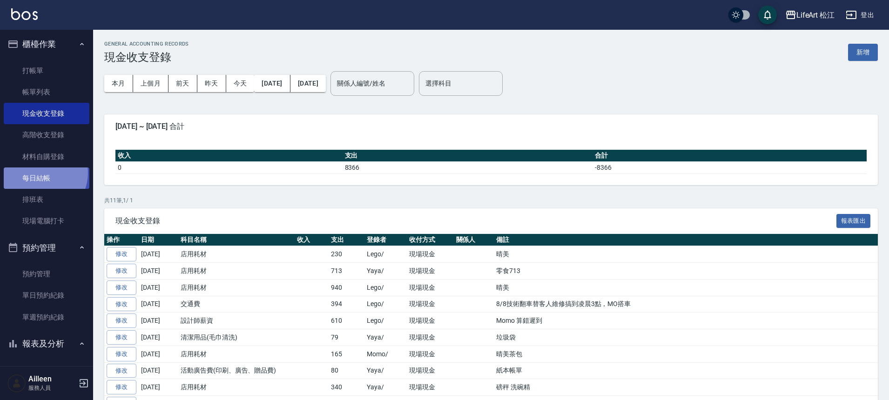
click at [40, 173] on link "每日結帳" at bounding box center [47, 178] width 86 height 21
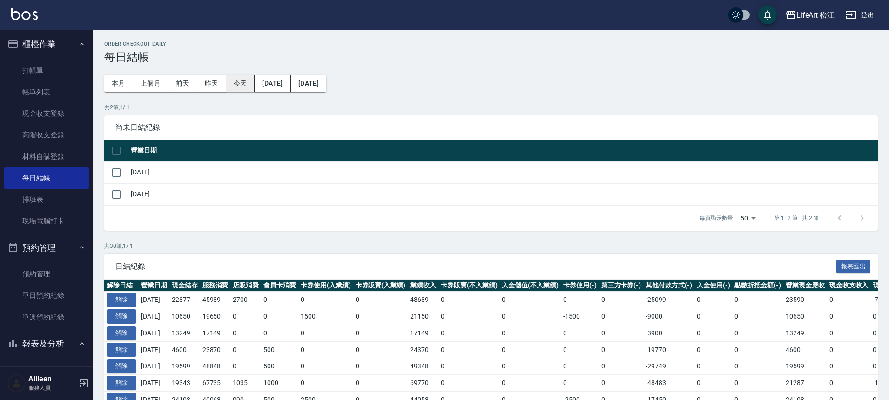
click at [244, 82] on button "今天" at bounding box center [240, 83] width 29 height 17
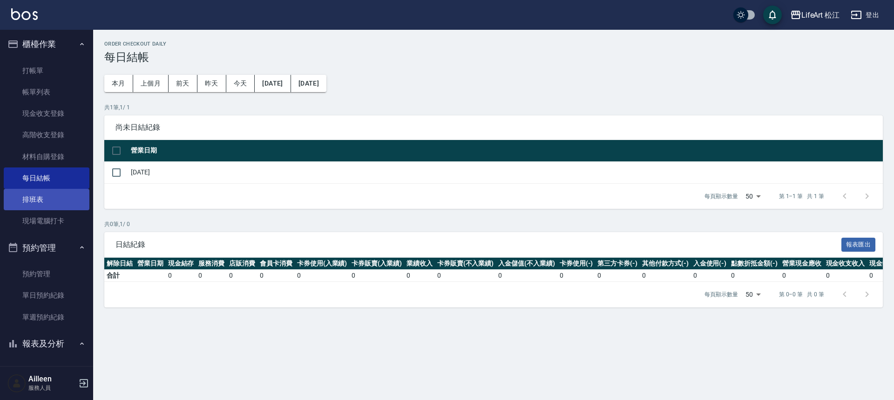
click at [51, 196] on link "排班表" at bounding box center [47, 199] width 86 height 21
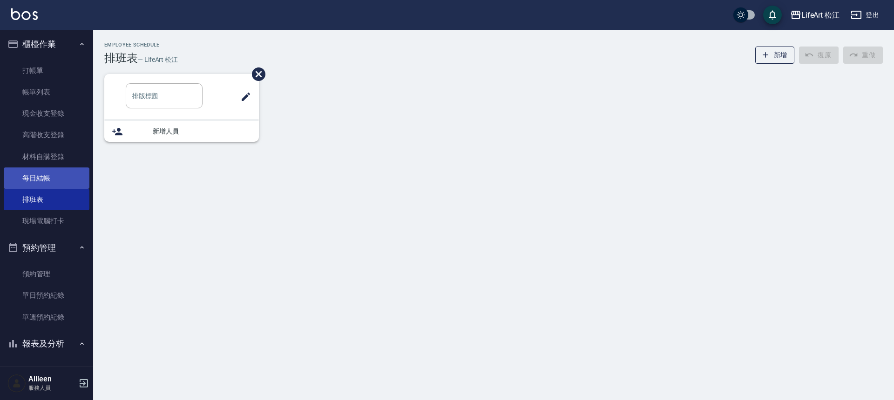
click at [48, 175] on link "每日結帳" at bounding box center [47, 178] width 86 height 21
click at [45, 180] on link "每日結帳" at bounding box center [47, 178] width 86 height 21
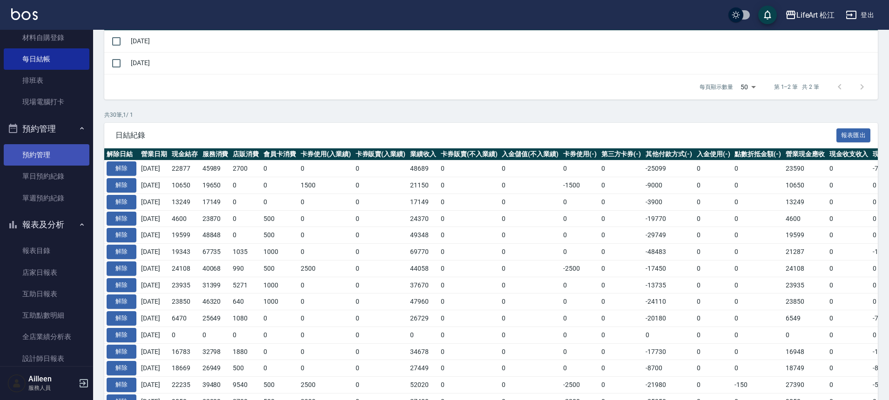
scroll to position [162, 0]
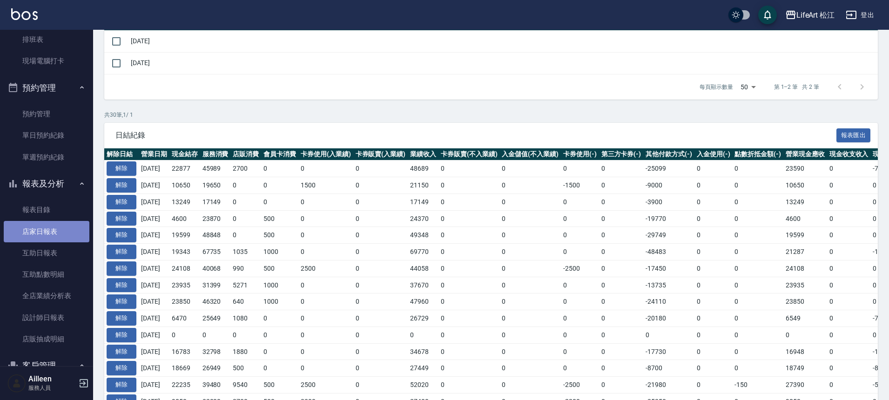
click at [52, 228] on link "店家日報表" at bounding box center [47, 231] width 86 height 21
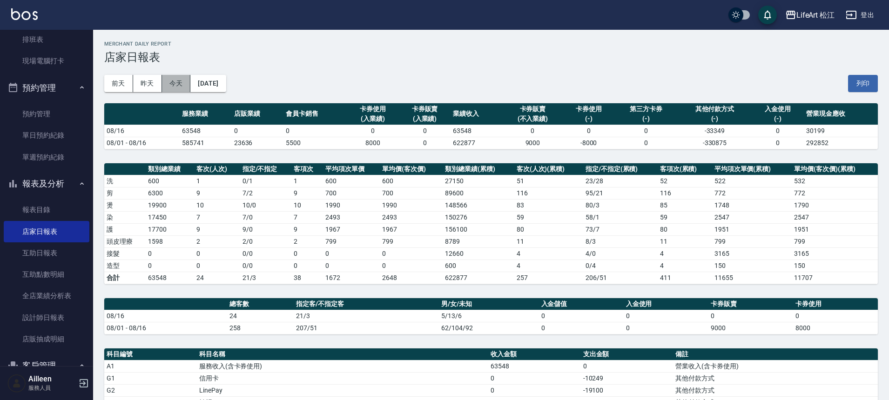
click at [172, 84] on button "今天" at bounding box center [176, 83] width 29 height 17
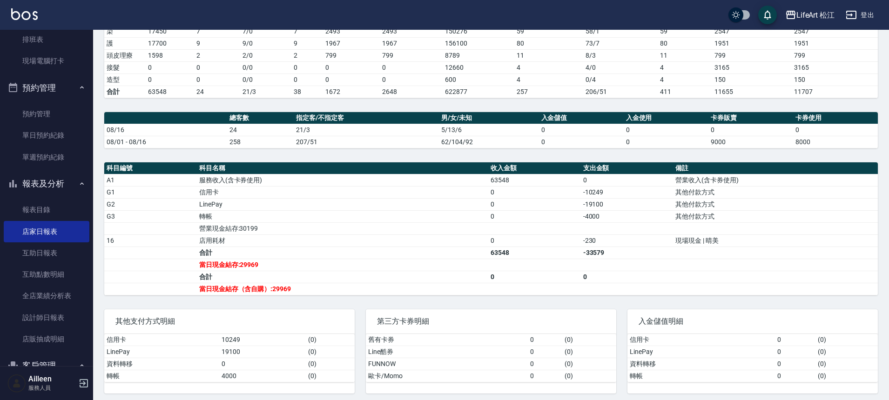
scroll to position [191, 0]
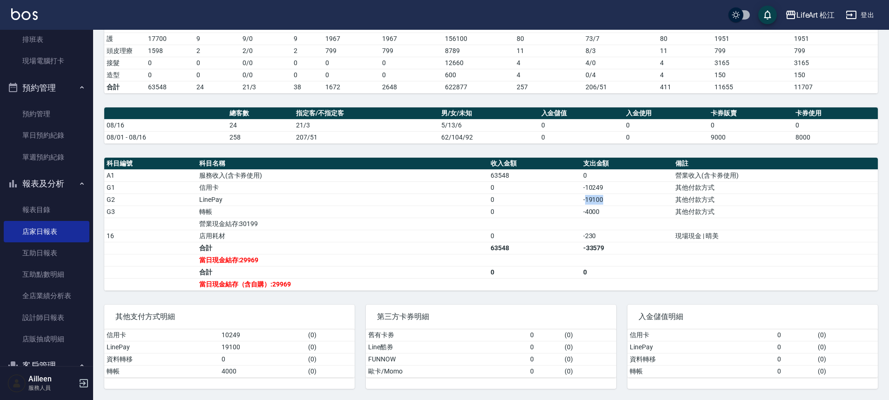
drag, startPoint x: 587, startPoint y: 200, endPoint x: 610, endPoint y: 198, distance: 23.4
click at [610, 198] on td "-19100" at bounding box center [627, 200] width 93 height 12
click at [597, 206] on td "-4000" at bounding box center [627, 212] width 93 height 12
click at [593, 201] on td "-19100" at bounding box center [627, 200] width 93 height 12
click at [620, 204] on td "-19100" at bounding box center [627, 200] width 93 height 12
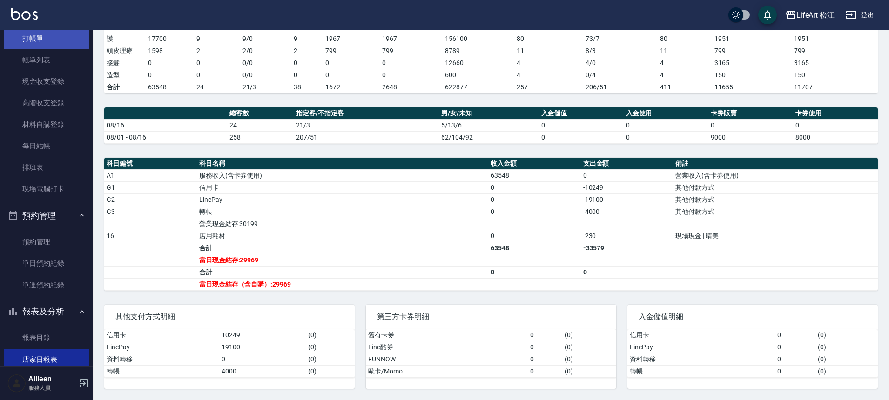
scroll to position [0, 0]
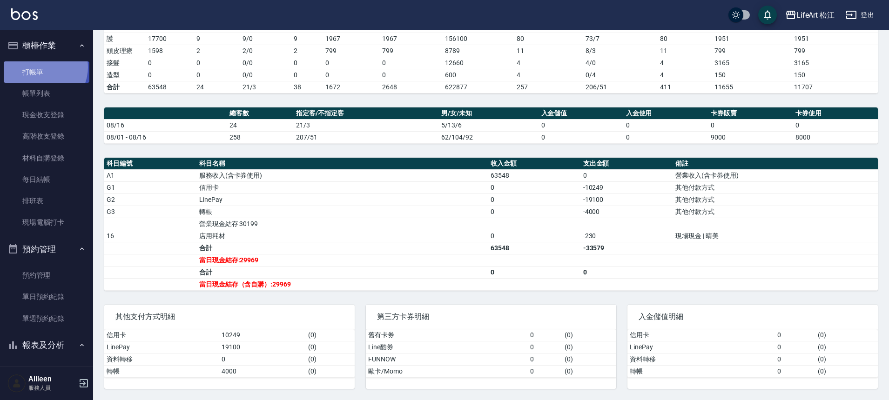
click at [41, 67] on link "打帳單" at bounding box center [47, 71] width 86 height 21
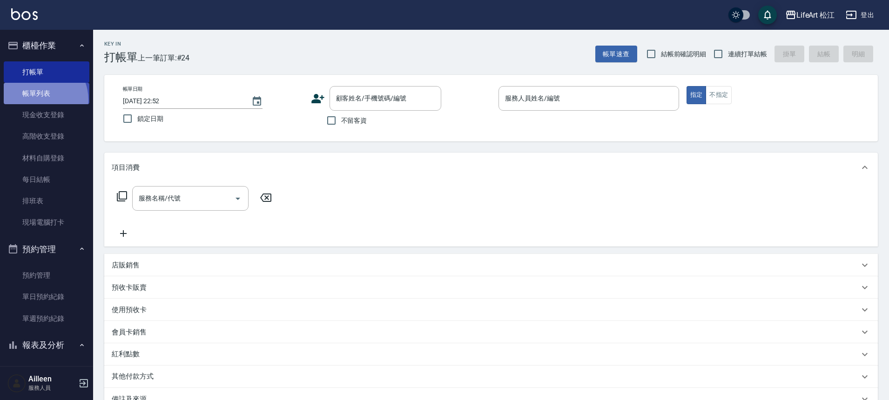
click at [37, 100] on link "帳單列表" at bounding box center [47, 93] width 86 height 21
click at [63, 90] on link "帳單列表" at bounding box center [47, 93] width 86 height 21
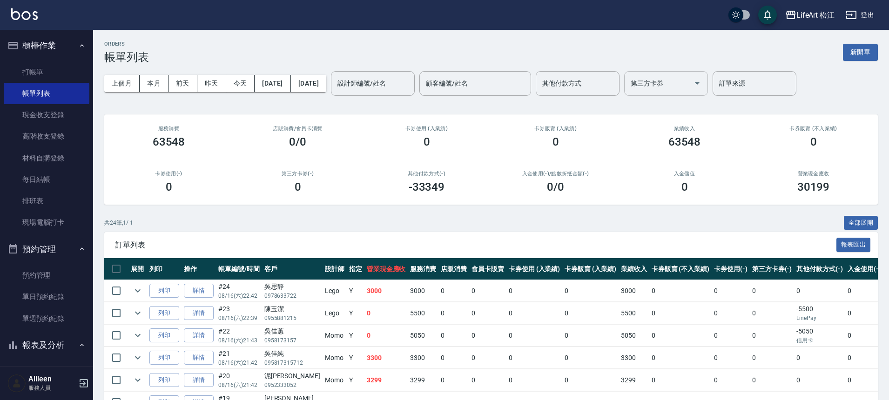
click at [690, 77] on input "第三方卡券" at bounding box center [658, 83] width 61 height 16
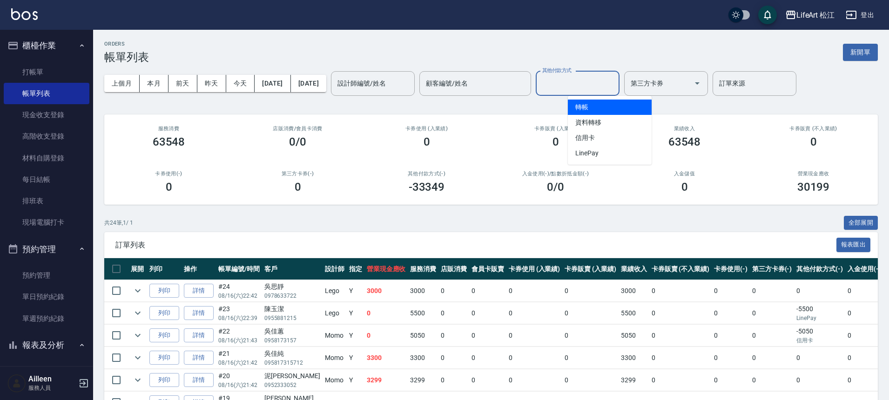
click at [615, 87] on input "其他付款方式" at bounding box center [577, 83] width 75 height 16
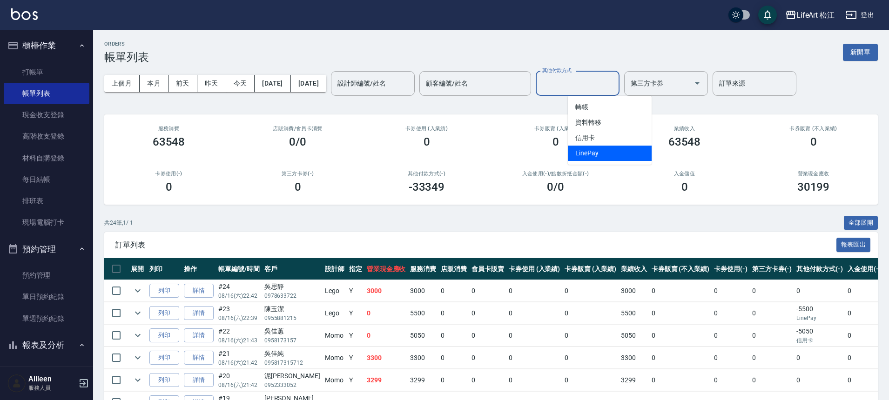
click at [610, 150] on span "LinePay" at bounding box center [610, 153] width 84 height 15
type input "LinePay"
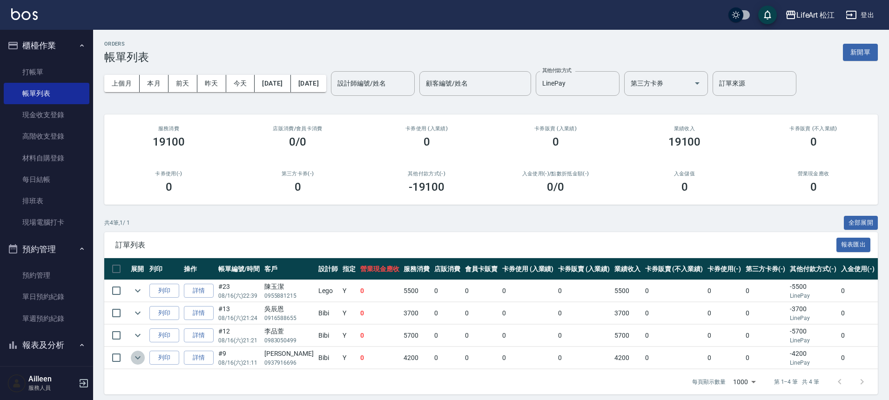
click at [132, 358] on icon "expand row" at bounding box center [137, 357] width 11 height 11
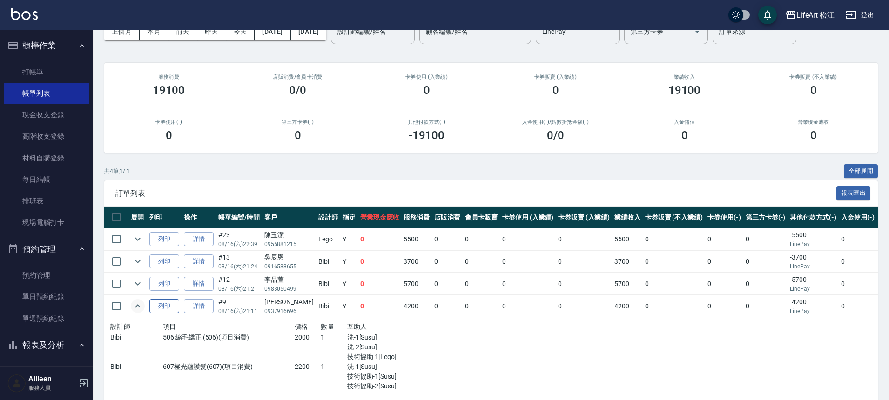
scroll to position [84, 0]
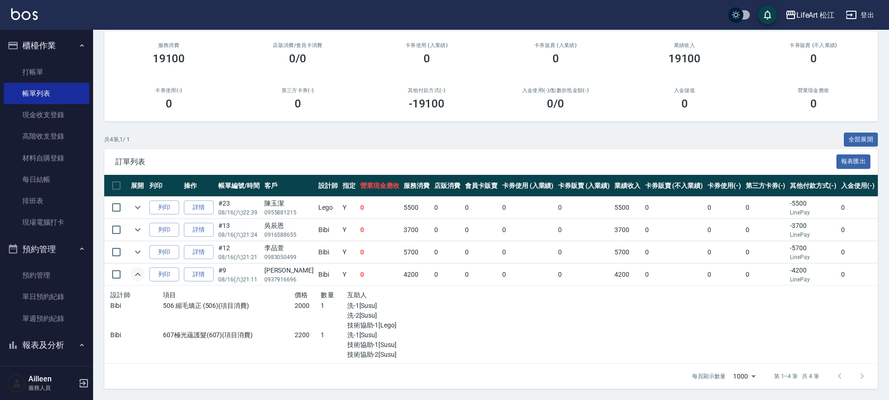
click at [134, 277] on icon "expand row" at bounding box center [137, 274] width 11 height 11
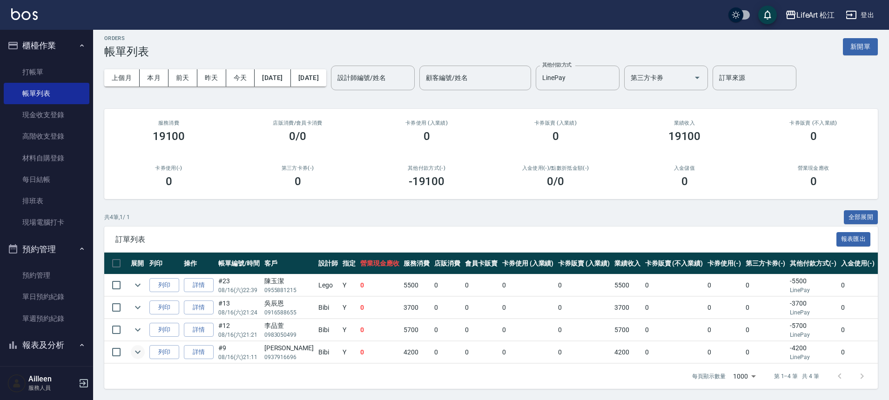
scroll to position [13, 0]
click at [138, 303] on icon "expand row" at bounding box center [137, 307] width 11 height 11
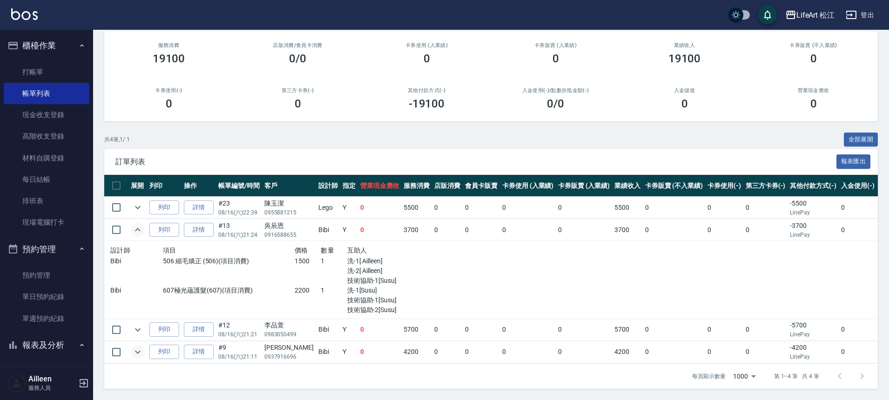
scroll to position [89, 0]
click at [136, 224] on icon "expand row" at bounding box center [137, 229] width 11 height 11
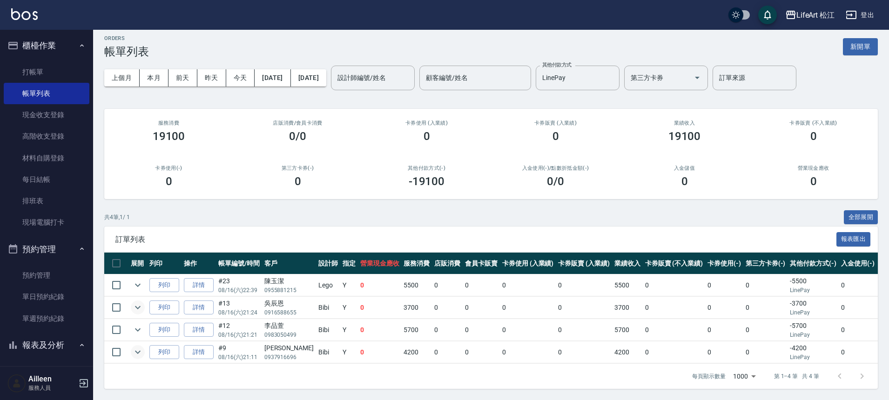
scroll to position [0, 0]
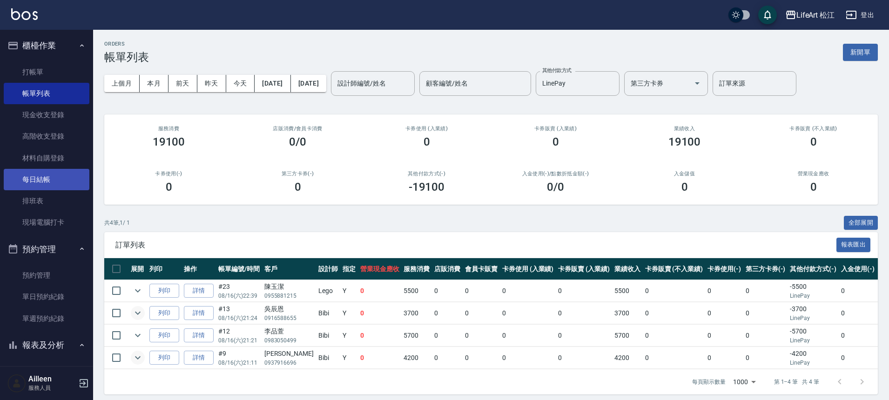
click at [57, 181] on link "每日結帳" at bounding box center [47, 179] width 86 height 21
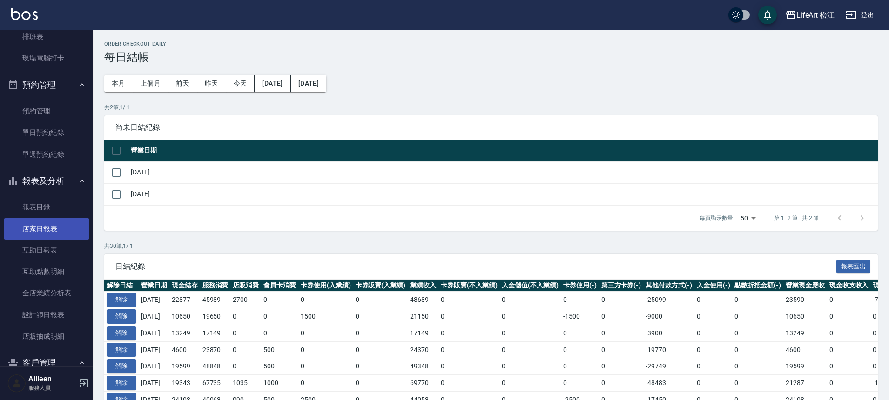
scroll to position [190, 0]
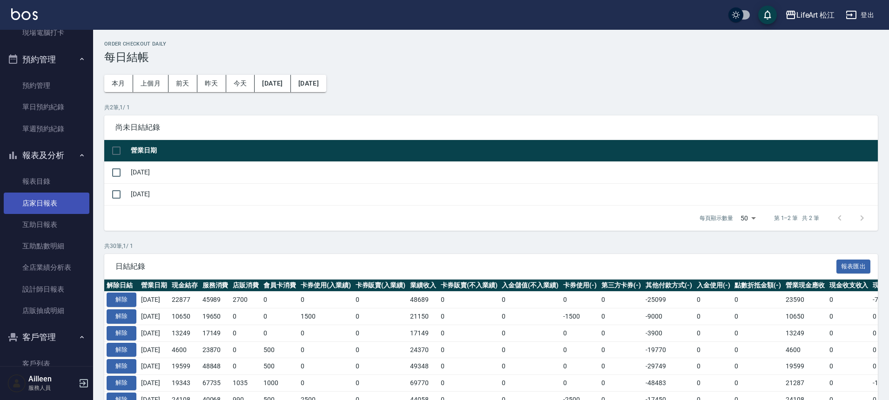
click at [47, 201] on link "店家日報表" at bounding box center [47, 203] width 86 height 21
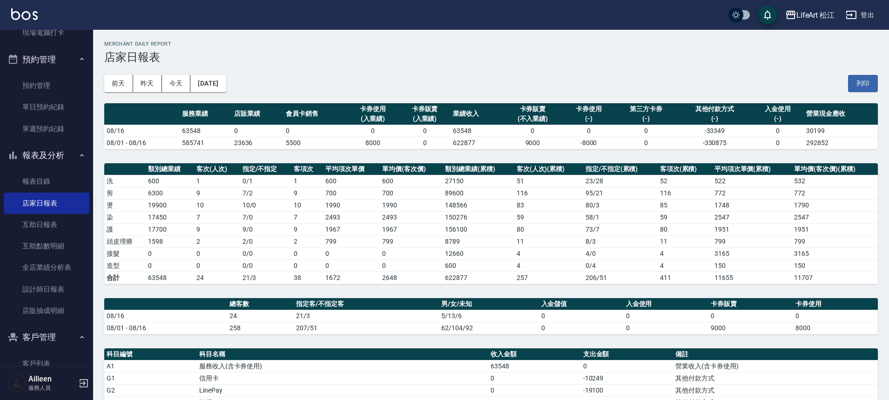
click at [661, 400] on html "LifeArt 松江 登出 櫃檯作業 打帳單 帳單列表 現金收支登錄 高階收支登錄 材料自購登錄 每日結帳 排班表 現場電腦打卡 預約管理 預約管理 單日預約…" at bounding box center [444, 295] width 889 height 591
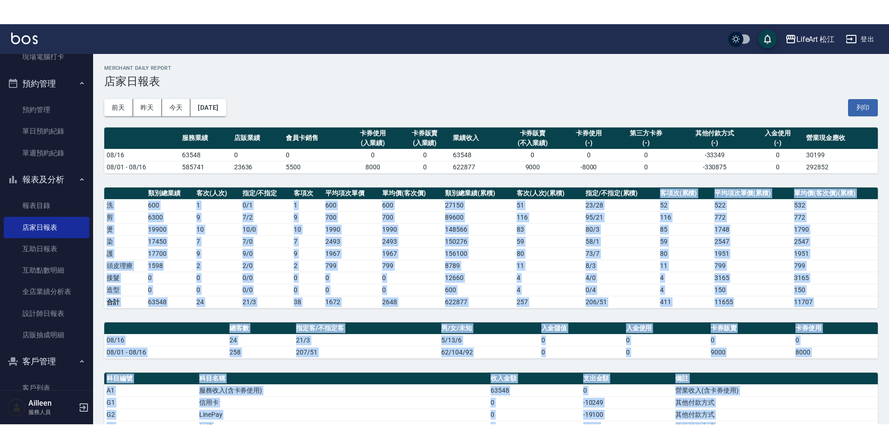
scroll to position [47, 0]
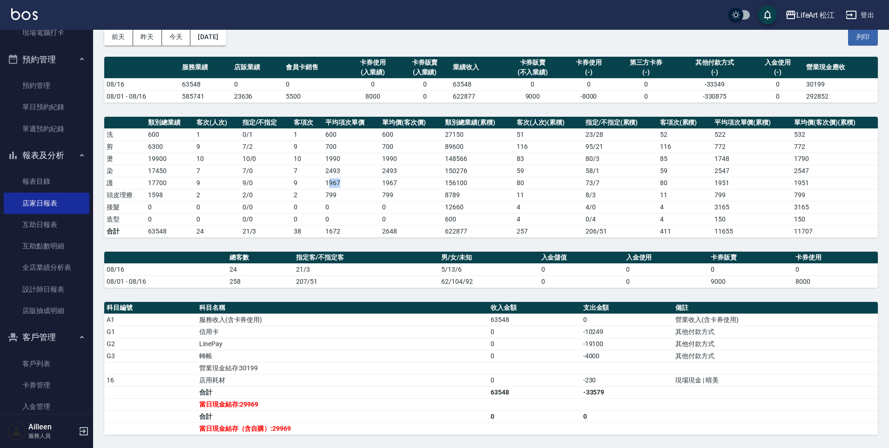
click at [329, 189] on tbody "洗 600 1 0 / 1 1 600 600 27150 51 23 / 28 52 522 532 剪 6300 9 7 / 2 9 700 700 89…" at bounding box center [491, 182] width 774 height 109
